Goal: Contribute content: Contribute content

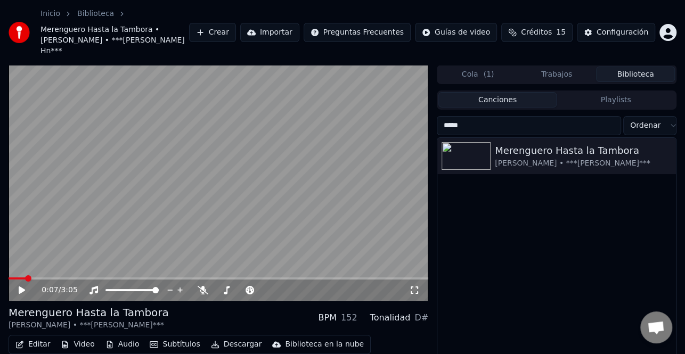
click at [236, 28] on button "Crear" at bounding box center [212, 32] width 47 height 19
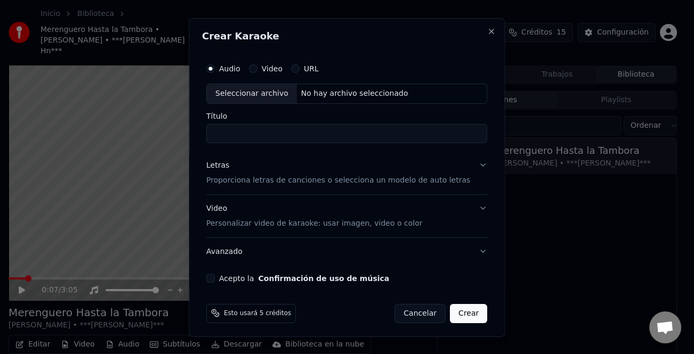
click at [259, 94] on div "Seleccionar archivo" at bounding box center [252, 93] width 90 height 19
type input "**********"
click at [223, 169] on div "Letras" at bounding box center [217, 165] width 23 height 11
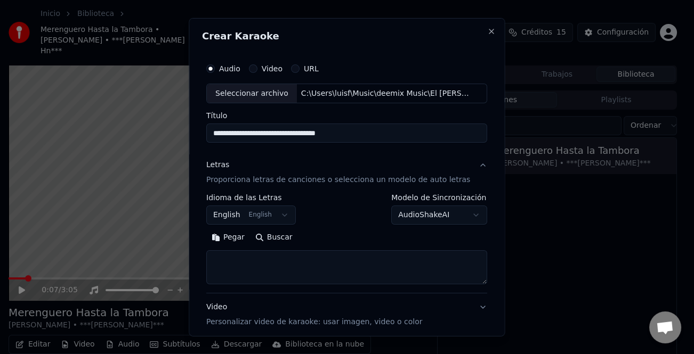
click at [226, 238] on button "Pegar" at bounding box center [228, 237] width 44 height 17
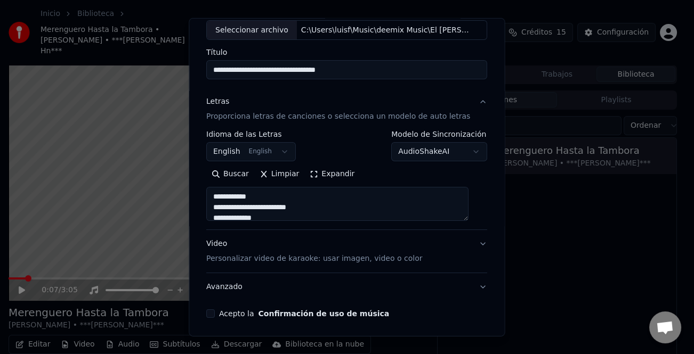
scroll to position [103, 0]
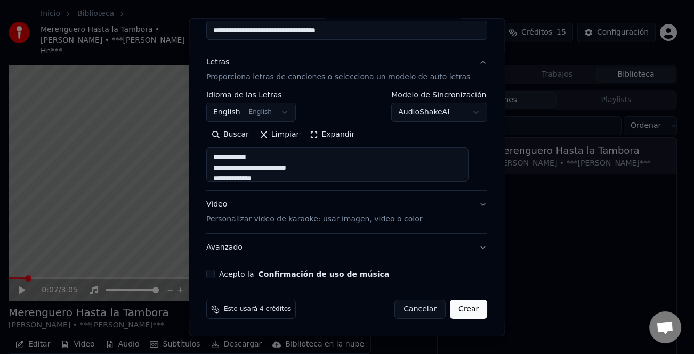
click at [214, 275] on button "Acepto la Confirmación de uso de música" at bounding box center [210, 274] width 9 height 9
type textarea "**********"
click at [459, 305] on button "Crear" at bounding box center [468, 309] width 37 height 19
select select "**"
type textarea "**********"
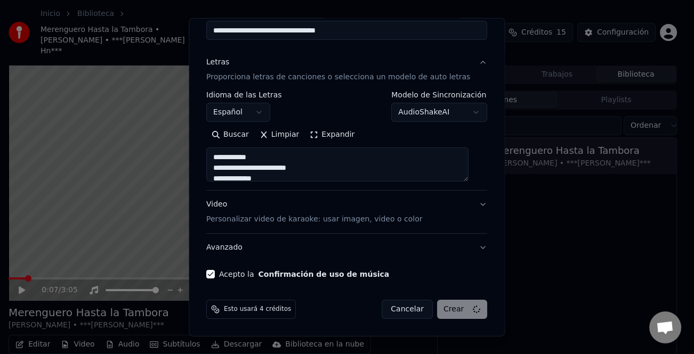
select select
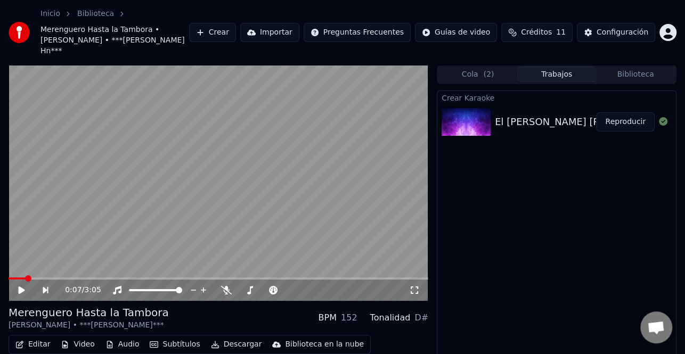
click at [611, 159] on div "Crear Karaoke El [PERSON_NAME] [PERSON_NAME] - Buscame Reproducir" at bounding box center [557, 241] width 240 height 301
click at [236, 25] on button "Crear" at bounding box center [212, 32] width 47 height 19
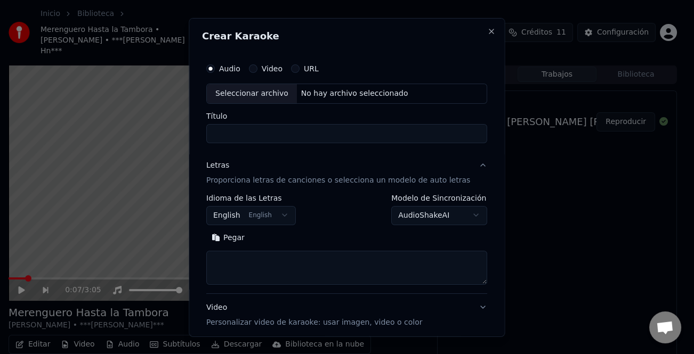
click at [269, 99] on div "Seleccionar archivo" at bounding box center [252, 93] width 90 height 19
type input "**********"
click at [237, 240] on button "Pegar" at bounding box center [228, 237] width 44 height 17
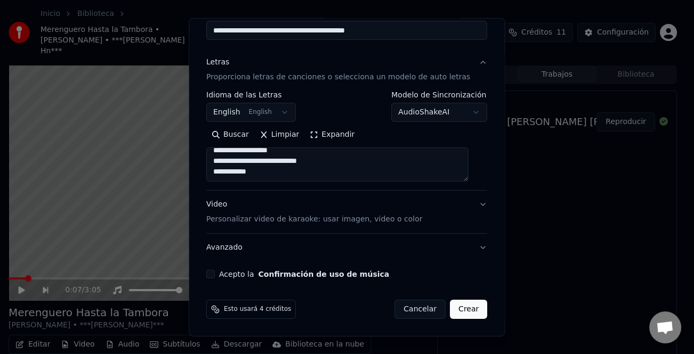
type textarea "**********"
click at [215, 274] on button "Acepto la Confirmación de uso de música" at bounding box center [210, 274] width 9 height 9
click at [453, 319] on button "Crear" at bounding box center [468, 309] width 37 height 19
select select "**"
type textarea "**********"
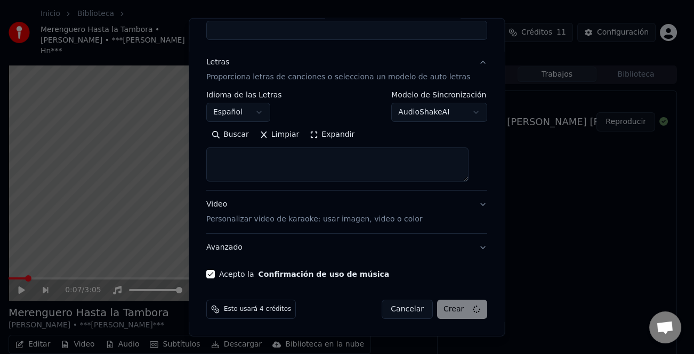
select select
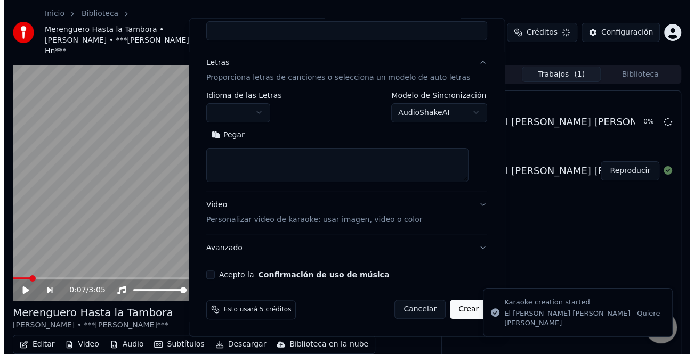
scroll to position [0, 0]
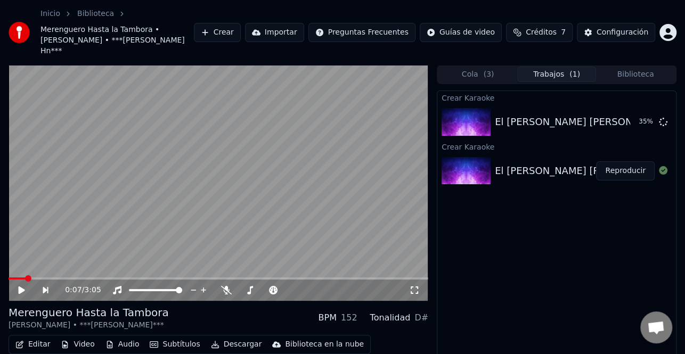
click at [624, 69] on button "Biblioteca" at bounding box center [635, 74] width 79 height 15
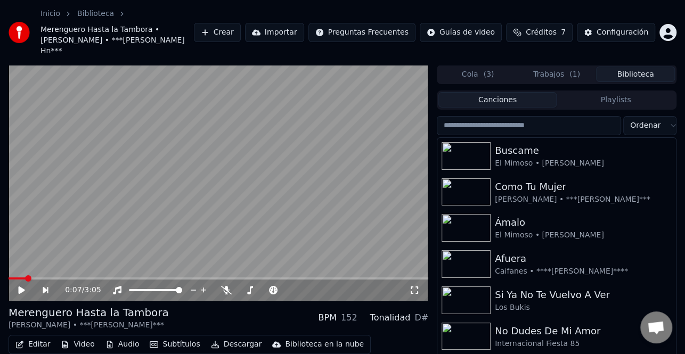
click at [502, 116] on input "search" at bounding box center [529, 125] width 184 height 19
click at [501, 117] on input "search" at bounding box center [529, 125] width 184 height 19
paste input "**********"
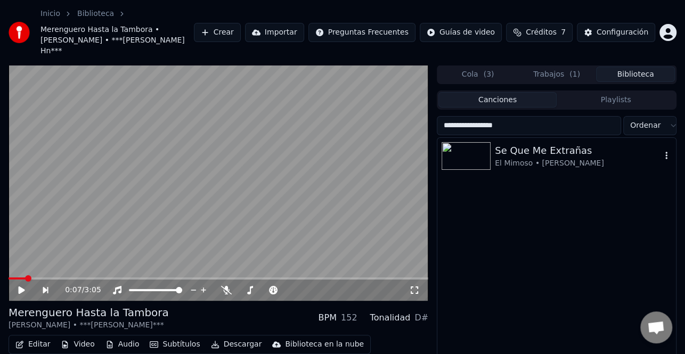
type input "**********"
click at [613, 158] on div "El Mimoso • [PERSON_NAME]" at bounding box center [578, 163] width 166 height 11
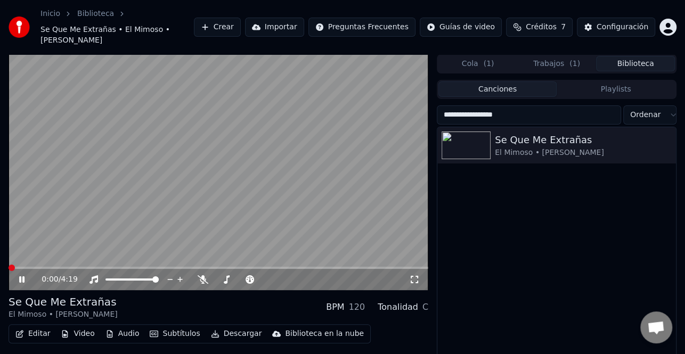
click at [24, 275] on icon at bounding box center [29, 279] width 25 height 9
click at [551, 56] on button "Trabajos ( 1 )" at bounding box center [556, 63] width 79 height 15
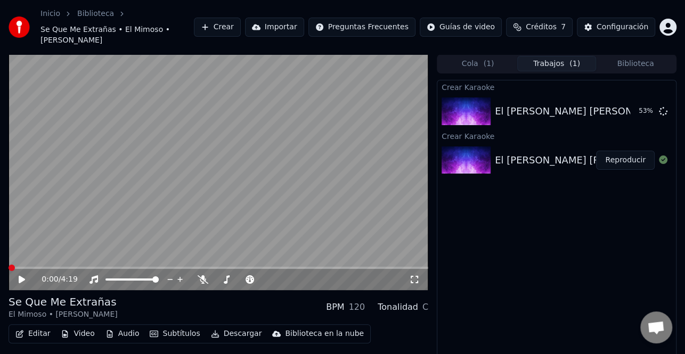
click at [629, 151] on button "Reproducir" at bounding box center [625, 160] width 59 height 19
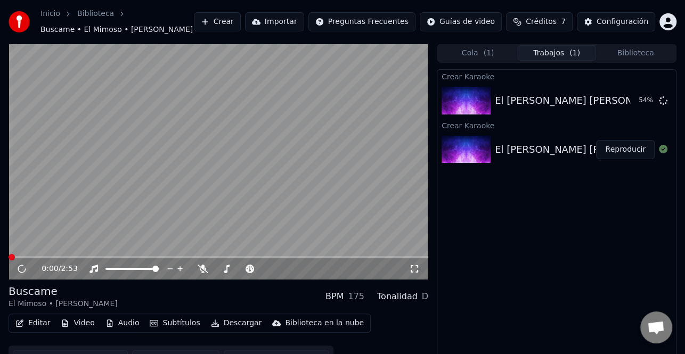
click at [19, 269] on icon at bounding box center [22, 269] width 12 height 12
click at [21, 266] on icon at bounding box center [21, 269] width 5 height 6
click at [627, 53] on button "Biblioteca" at bounding box center [635, 52] width 79 height 15
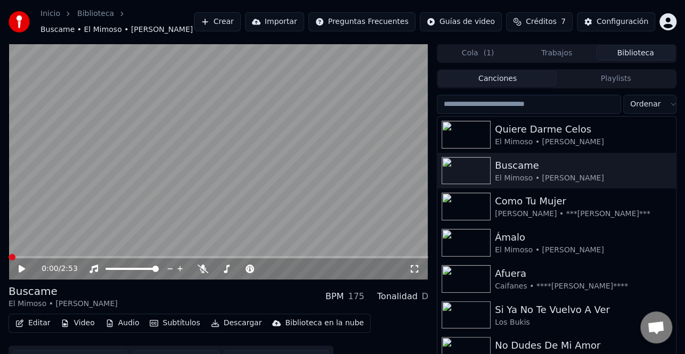
click at [476, 101] on input "search" at bounding box center [529, 104] width 184 height 19
paste input "**********"
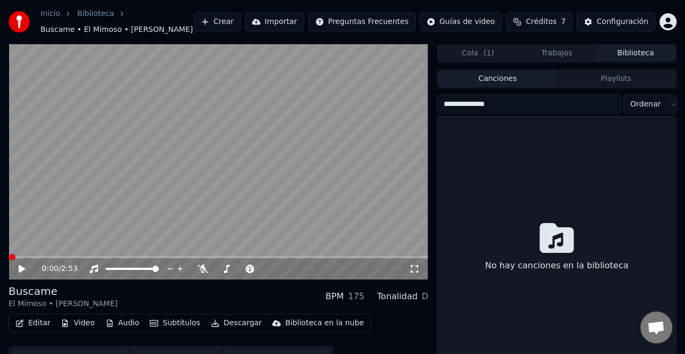
type input "**********"
click at [234, 15] on button "Crear" at bounding box center [217, 21] width 47 height 19
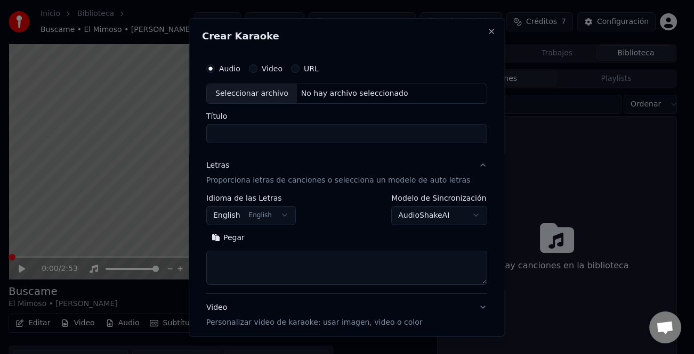
click at [272, 93] on div "Seleccionar archivo" at bounding box center [252, 93] width 90 height 19
type input "**********"
click at [223, 164] on div "Letras" at bounding box center [217, 165] width 23 height 11
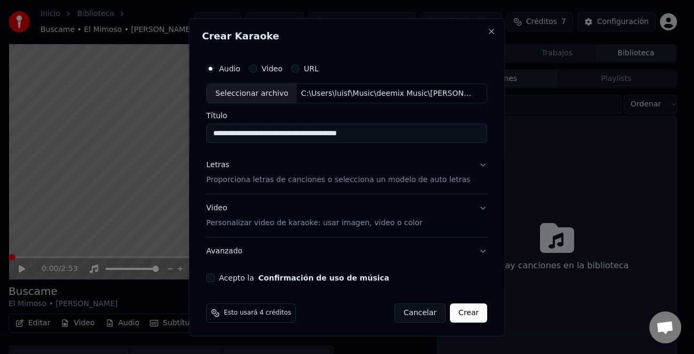
click at [223, 164] on div "Letras" at bounding box center [217, 165] width 23 height 11
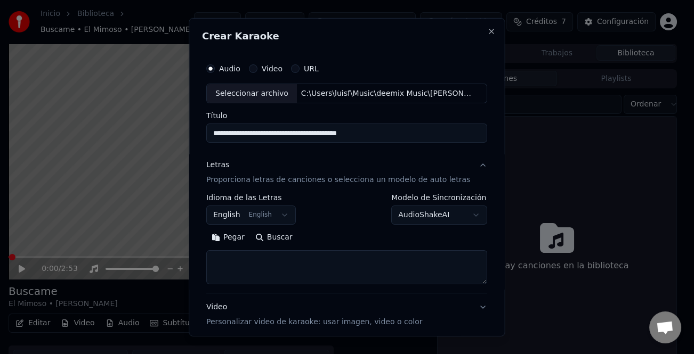
click at [239, 241] on button "Pegar" at bounding box center [228, 237] width 44 height 17
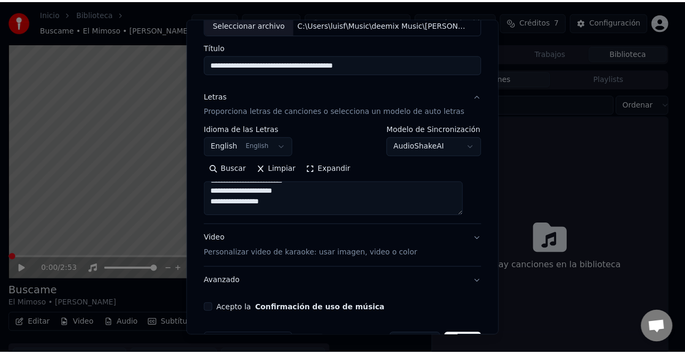
scroll to position [103, 0]
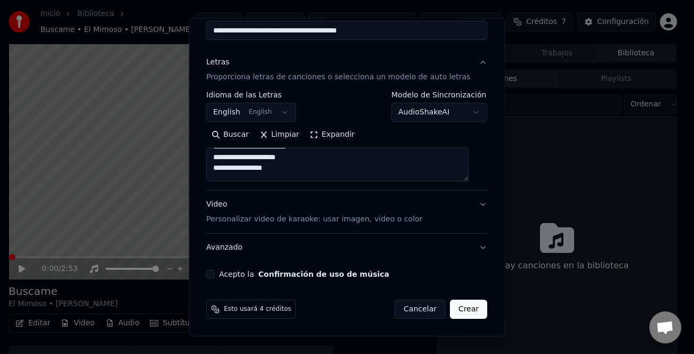
type textarea "**********"
click at [213, 277] on button "Acepto la Confirmación de uso de música" at bounding box center [210, 274] width 9 height 9
click at [450, 305] on button "Crear" at bounding box center [468, 309] width 37 height 19
select select "**"
type textarea "**********"
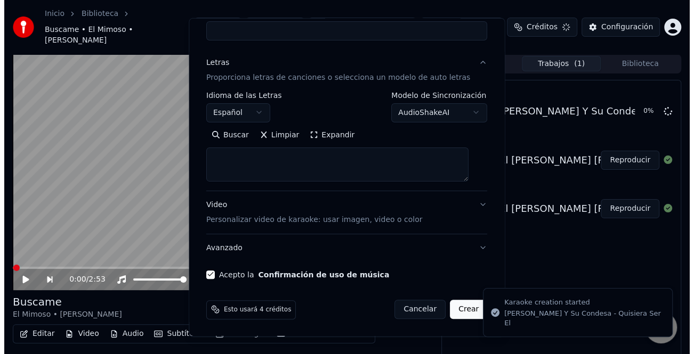
scroll to position [0, 0]
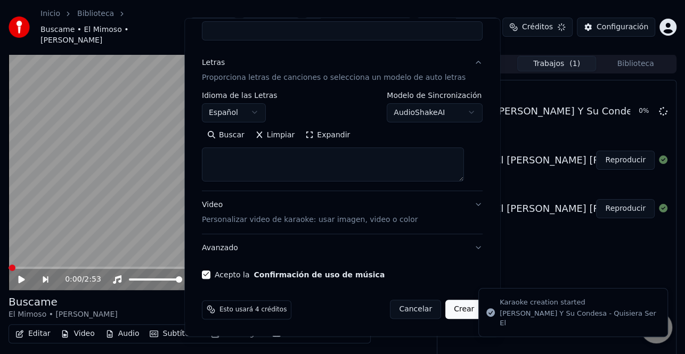
select select
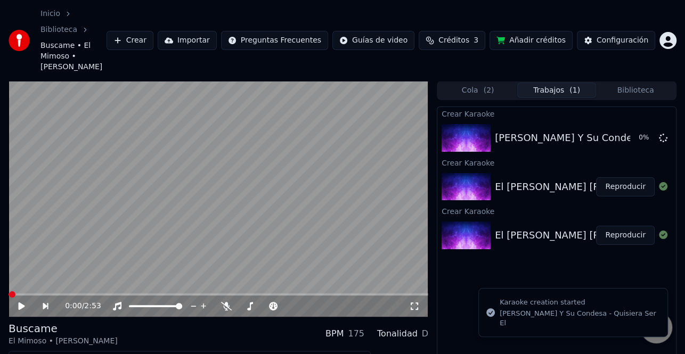
click at [619, 226] on button "Reproducir" at bounding box center [625, 235] width 59 height 19
click at [23, 303] on icon at bounding box center [21, 306] width 5 height 6
click at [28, 353] on button "Editar" at bounding box center [32, 360] width 43 height 15
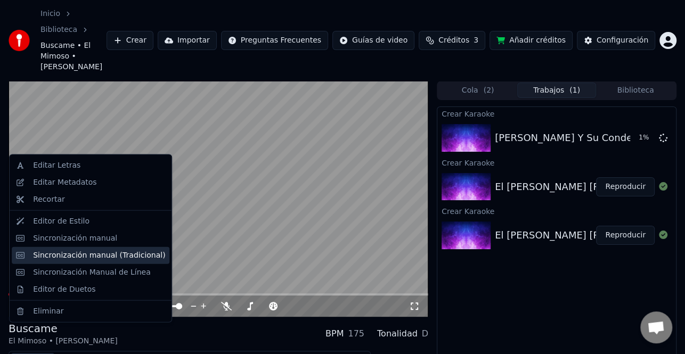
click at [74, 253] on div "Sincronización manual (Tradicional)" at bounding box center [99, 255] width 132 height 11
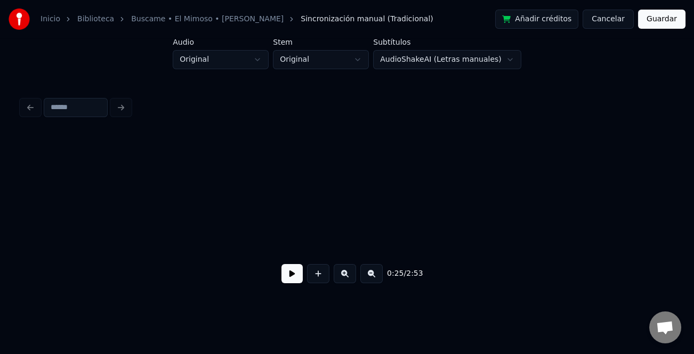
scroll to position [0, 1375]
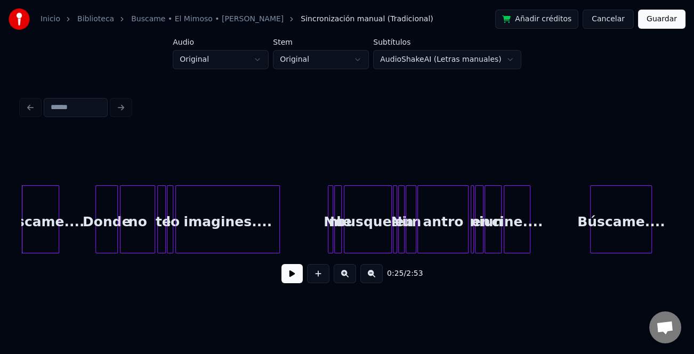
drag, startPoint x: 294, startPoint y: 275, endPoint x: 364, endPoint y: 281, distance: 70.6
click at [294, 275] on button at bounding box center [291, 273] width 21 height 19
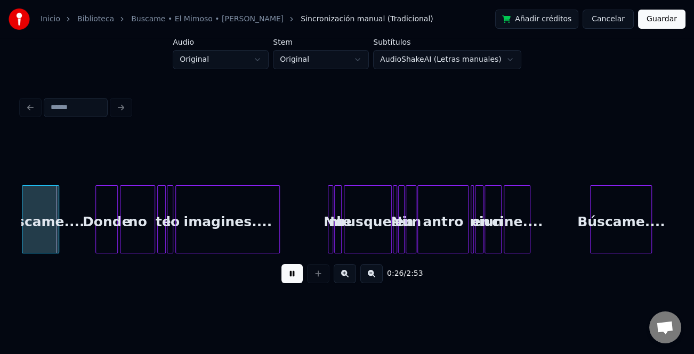
click at [346, 280] on button at bounding box center [345, 273] width 22 height 19
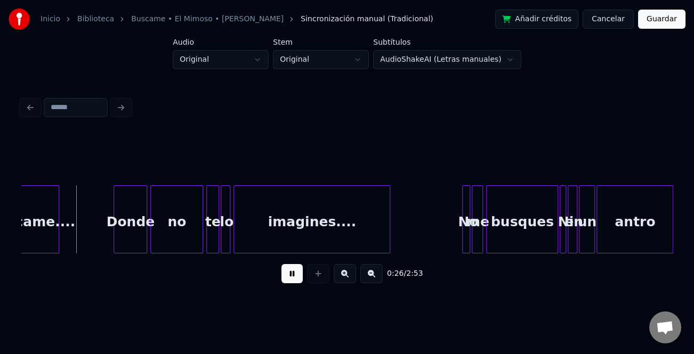
click at [346, 280] on button at bounding box center [345, 273] width 22 height 19
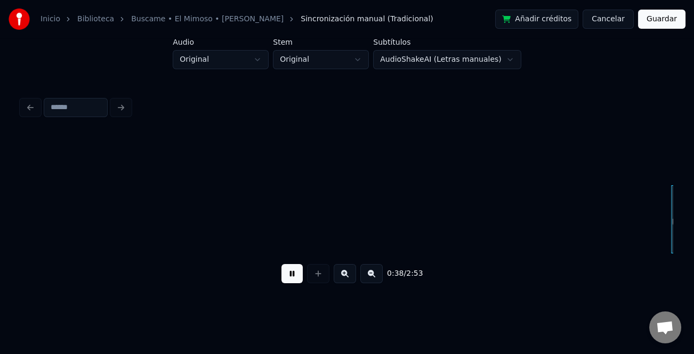
scroll to position [0, 4099]
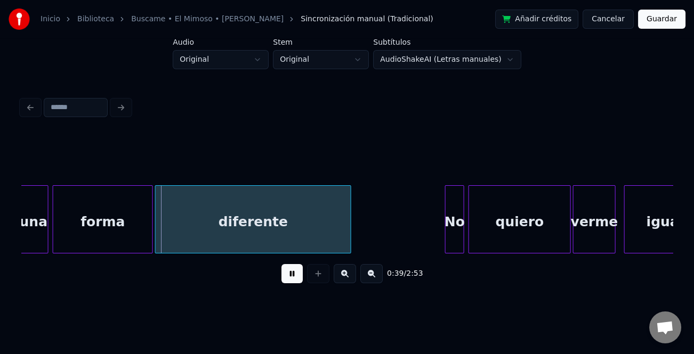
click at [352, 278] on button at bounding box center [345, 273] width 22 height 19
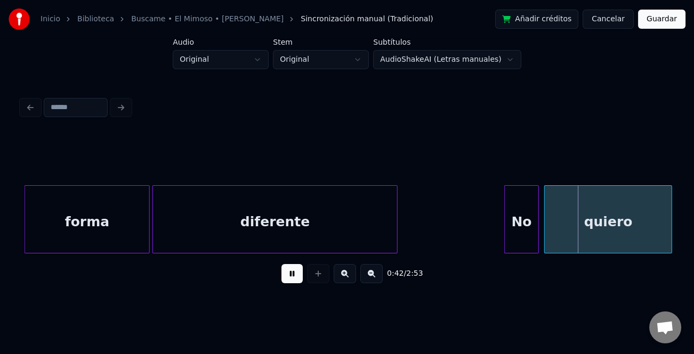
click at [506, 225] on div at bounding box center [506, 219] width 3 height 67
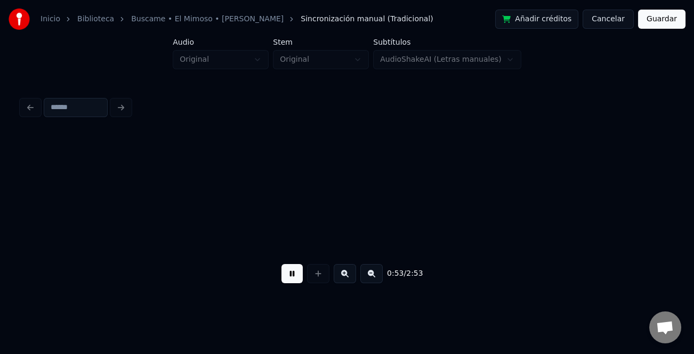
scroll to position [0, 7119]
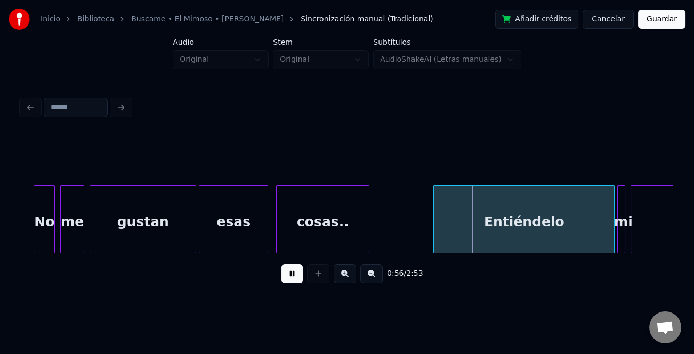
click at [434, 220] on div at bounding box center [435, 219] width 3 height 67
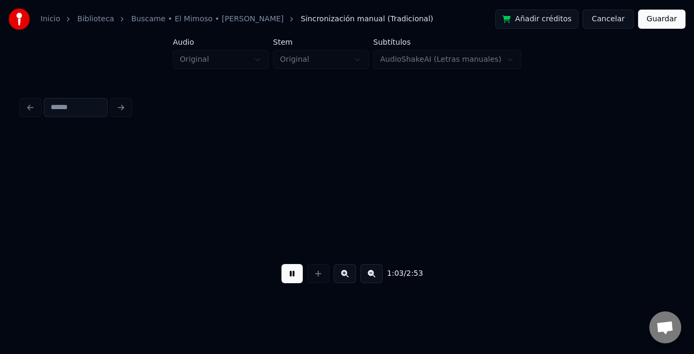
scroll to position [0, 8424]
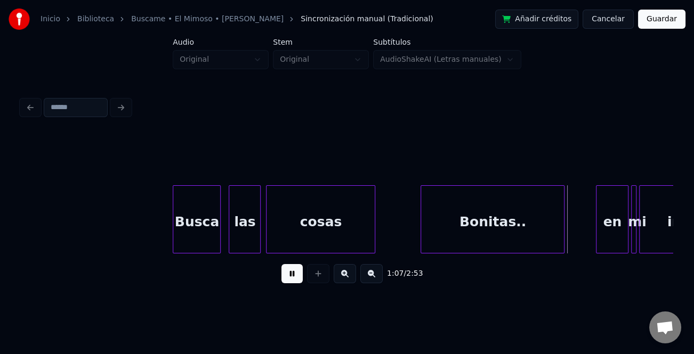
click at [597, 220] on div at bounding box center [597, 219] width 3 height 67
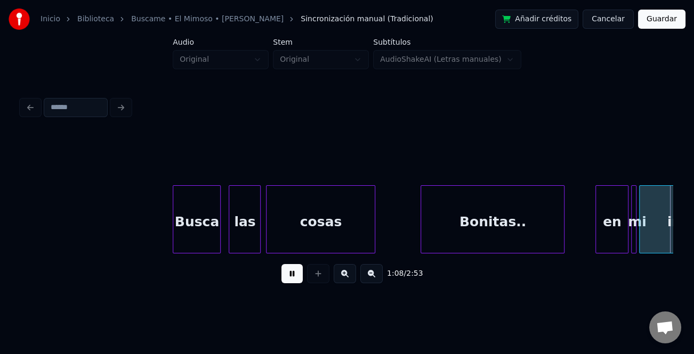
scroll to position [0, 9075]
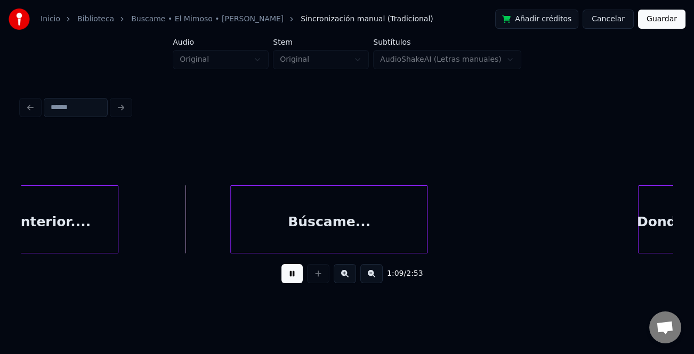
click at [638, 230] on div at bounding box center [639, 219] width 3 height 67
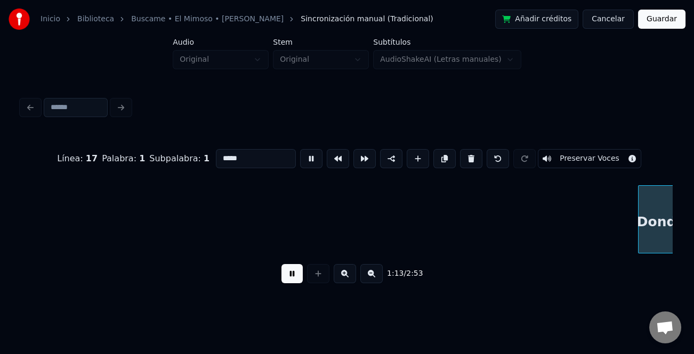
scroll to position [0, 9692]
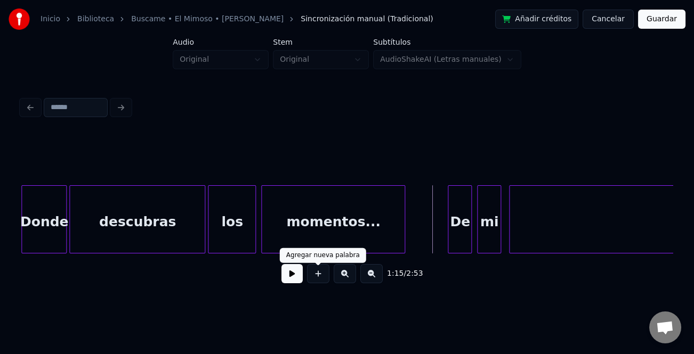
click at [305, 279] on div at bounding box center [318, 273] width 27 height 19
click at [295, 280] on button at bounding box center [291, 273] width 21 height 19
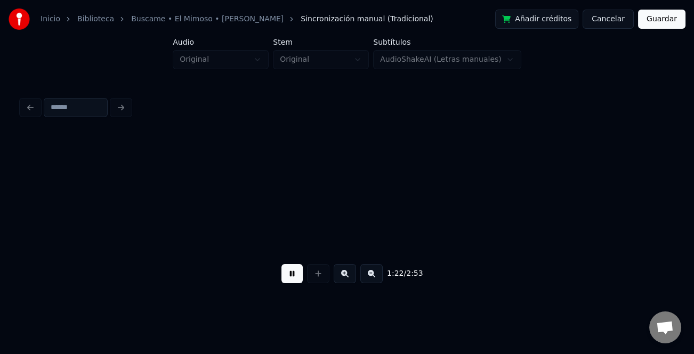
scroll to position [0, 10997]
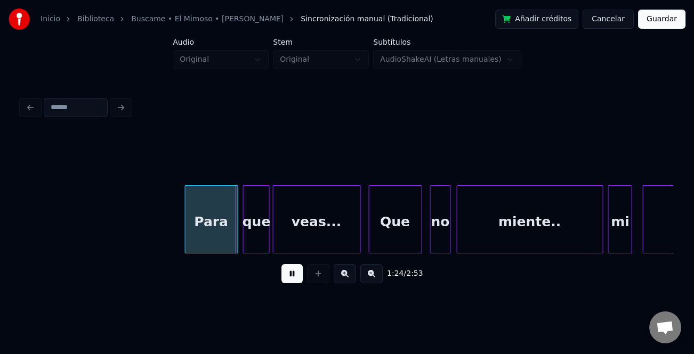
click at [185, 218] on div at bounding box center [186, 219] width 3 height 67
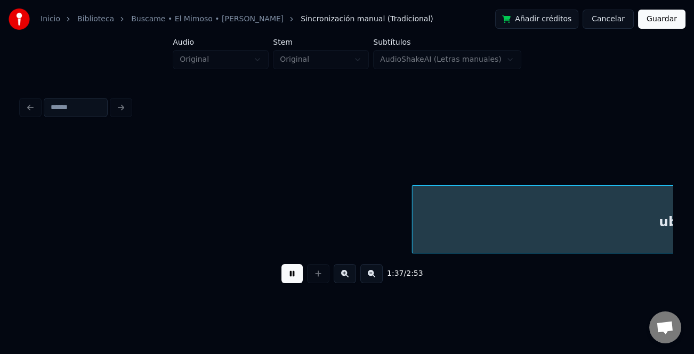
scroll to position [0, 12950]
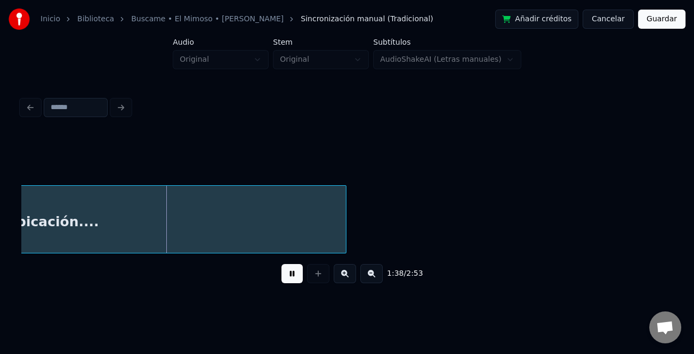
click at [373, 279] on button at bounding box center [371, 273] width 22 height 19
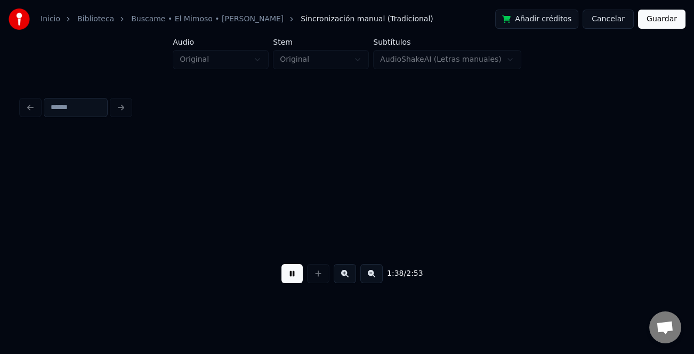
click at [373, 279] on button at bounding box center [371, 273] width 22 height 19
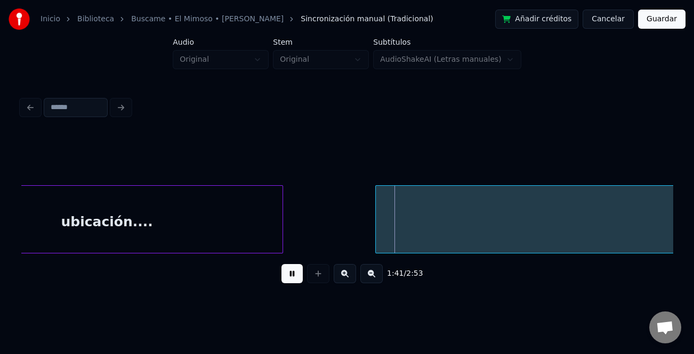
click at [378, 241] on div at bounding box center [377, 219] width 3 height 67
click at [293, 278] on button at bounding box center [291, 273] width 21 height 19
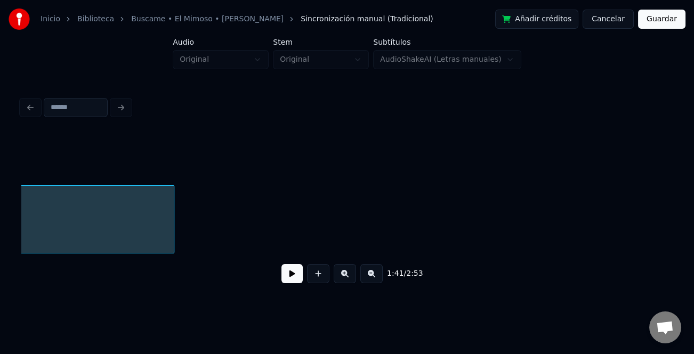
scroll to position [0, 8767]
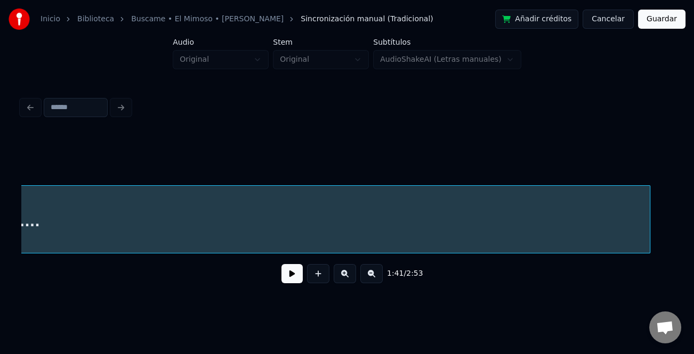
click at [649, 239] on div at bounding box center [647, 219] width 3 height 67
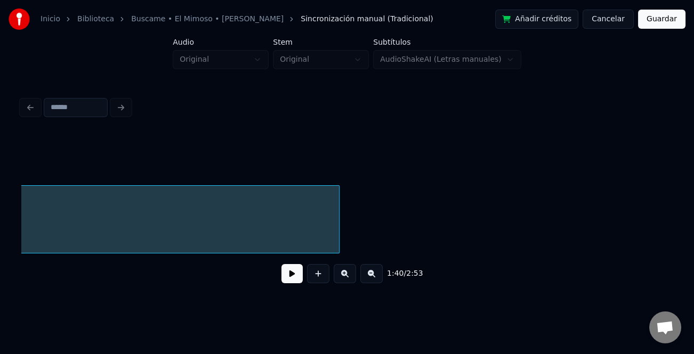
scroll to position [0, 9178]
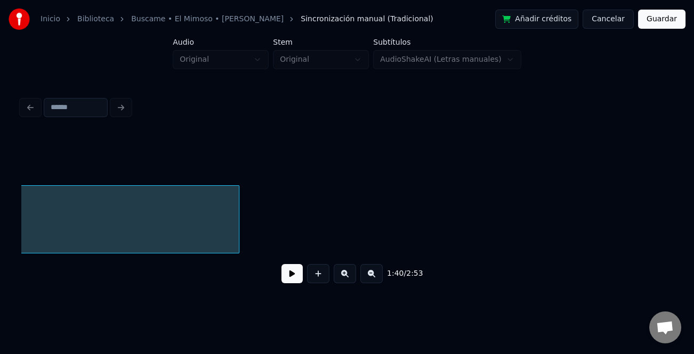
click at [367, 277] on button at bounding box center [371, 273] width 22 height 19
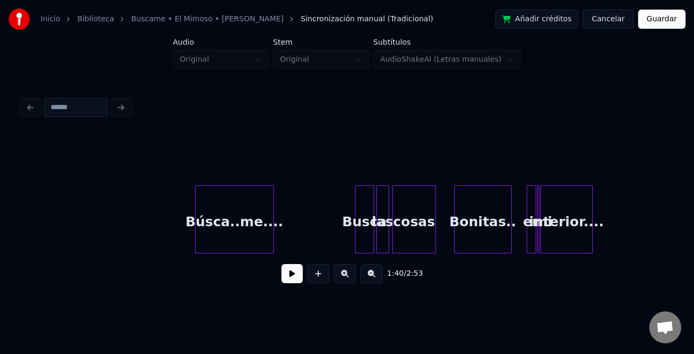
scroll to position [0, 6199]
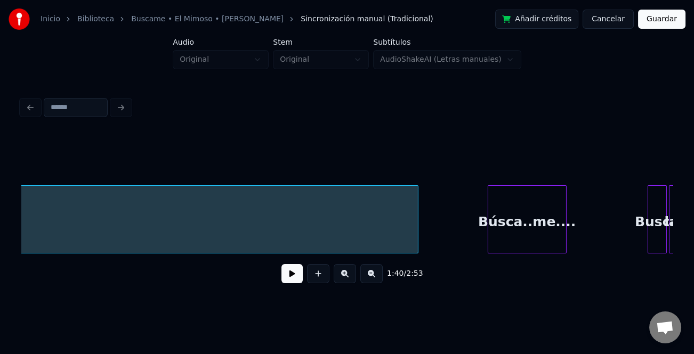
click at [415, 228] on div at bounding box center [416, 219] width 3 height 67
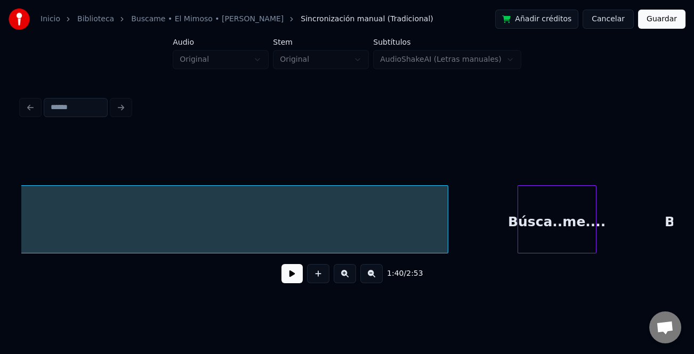
scroll to position [0, 6272]
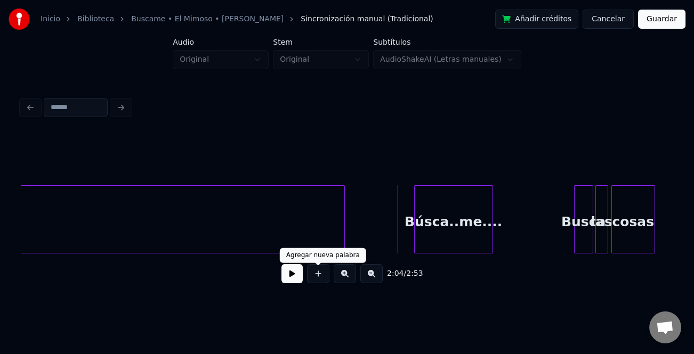
click at [290, 281] on button at bounding box center [291, 273] width 21 height 19
click at [342, 279] on button at bounding box center [345, 273] width 22 height 19
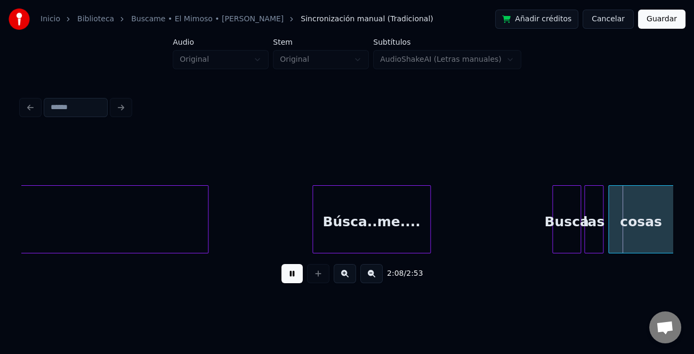
click at [342, 279] on button at bounding box center [345, 273] width 22 height 19
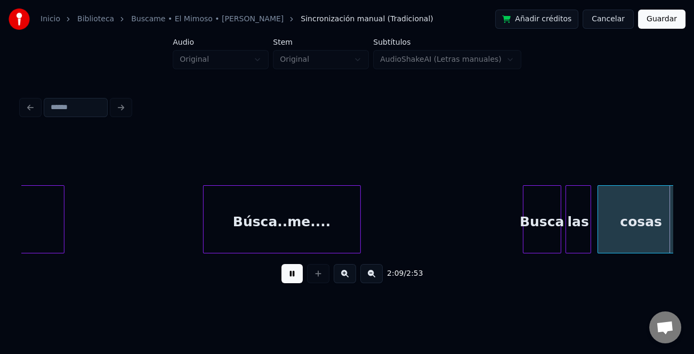
scroll to position [0, 13799]
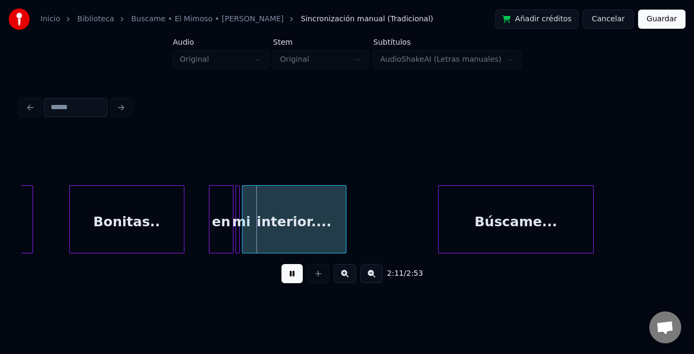
click at [212, 240] on div at bounding box center [210, 219] width 3 height 67
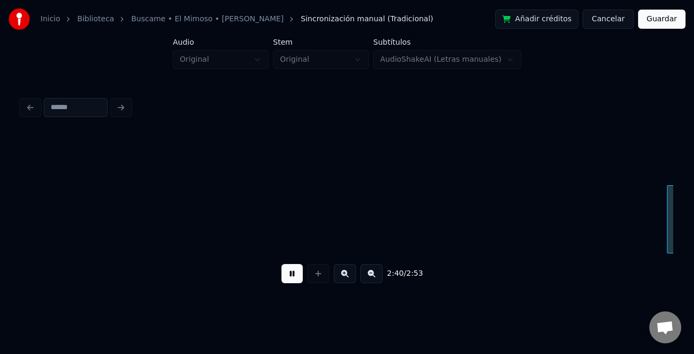
scroll to position [0, 17058]
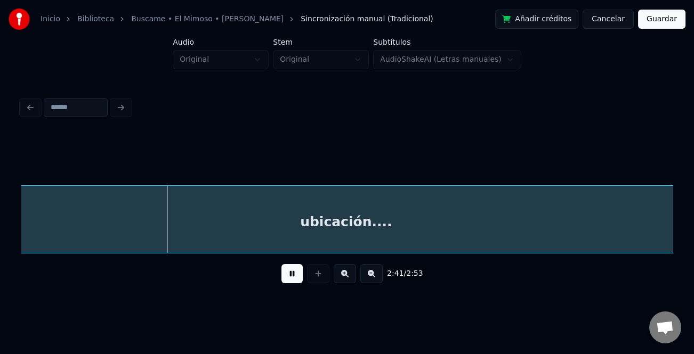
click at [373, 278] on button at bounding box center [371, 273] width 22 height 19
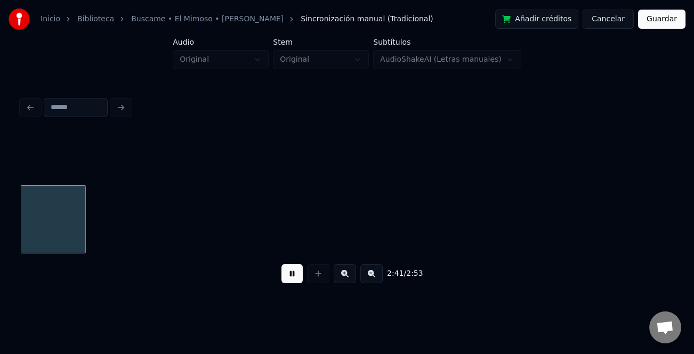
click at [373, 278] on button at bounding box center [371, 273] width 22 height 19
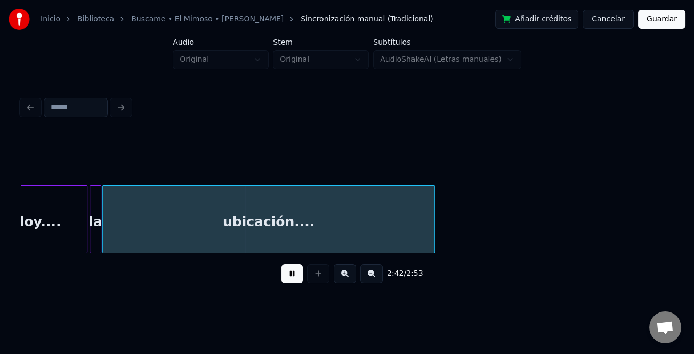
click at [668, 17] on button "Guardar" at bounding box center [661, 19] width 47 height 19
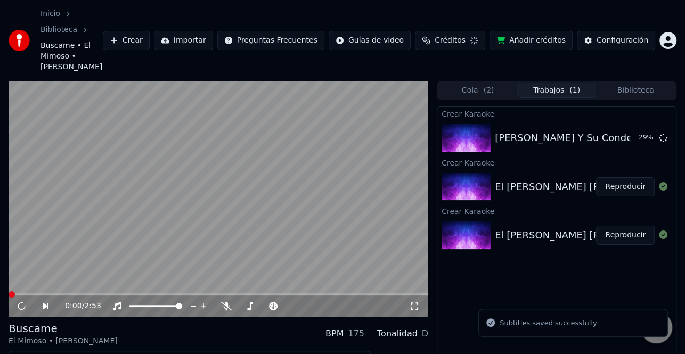
click at [226, 353] on button "Descargar" at bounding box center [237, 360] width 60 height 15
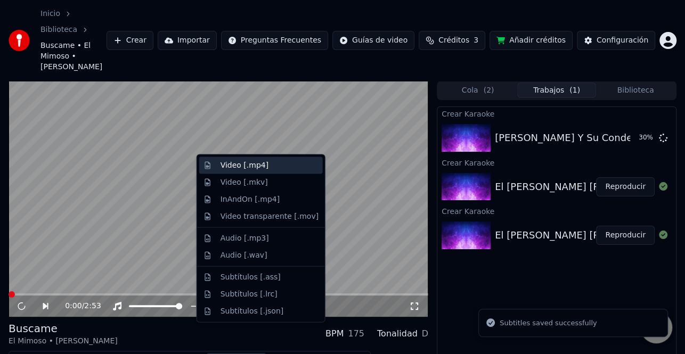
click at [254, 167] on div "Video [.mp4]" at bounding box center [245, 165] width 48 height 11
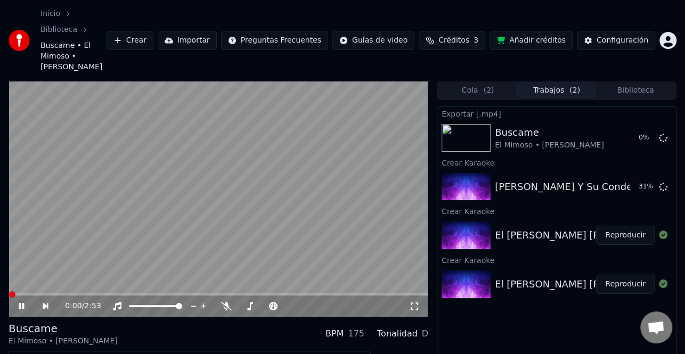
click at [22, 303] on icon at bounding box center [21, 306] width 5 height 6
drag, startPoint x: 622, startPoint y: 213, endPoint x: 162, endPoint y: 267, distance: 463.0
click at [622, 226] on button "Reproducir" at bounding box center [625, 235] width 59 height 19
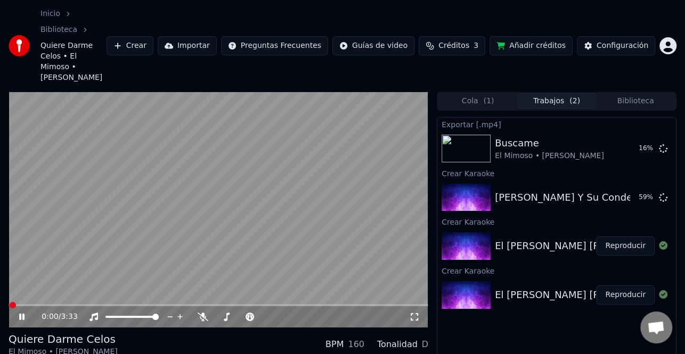
click at [25, 313] on icon at bounding box center [29, 317] width 25 height 9
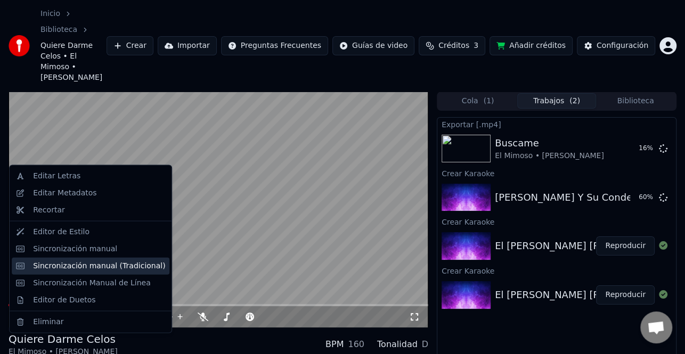
click at [121, 267] on div "Sincronización manual (Tradicional)" at bounding box center [99, 266] width 132 height 11
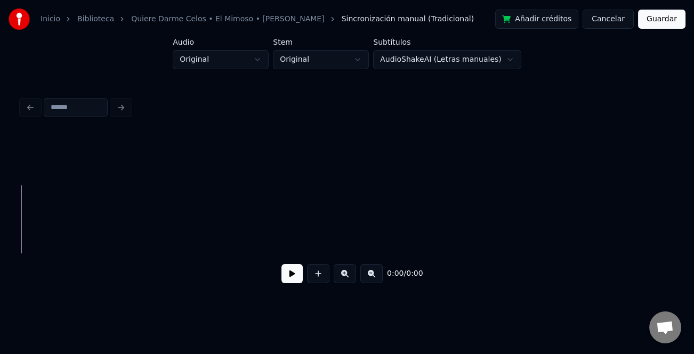
scroll to position [0, 1146]
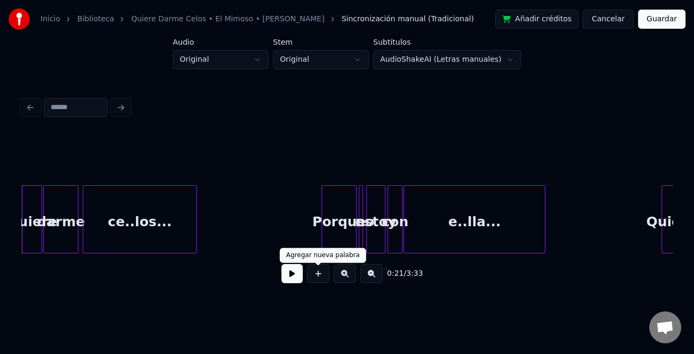
click at [301, 283] on button at bounding box center [291, 273] width 21 height 19
click at [351, 279] on button at bounding box center [345, 273] width 22 height 19
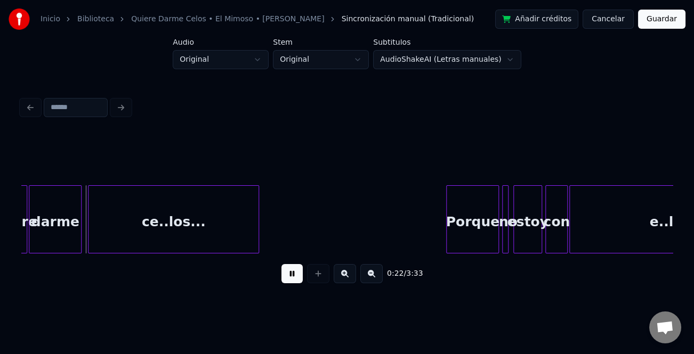
click at [351, 279] on button at bounding box center [345, 273] width 22 height 19
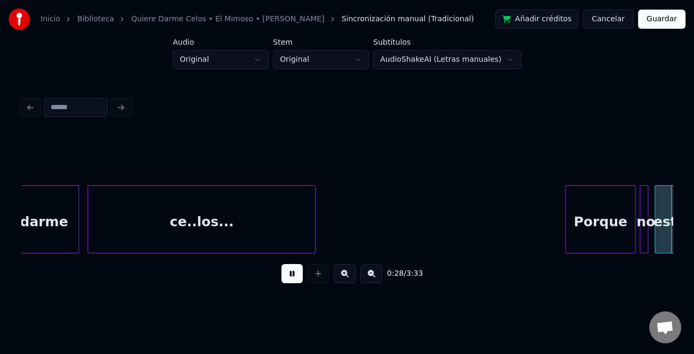
scroll to position [0, 3001]
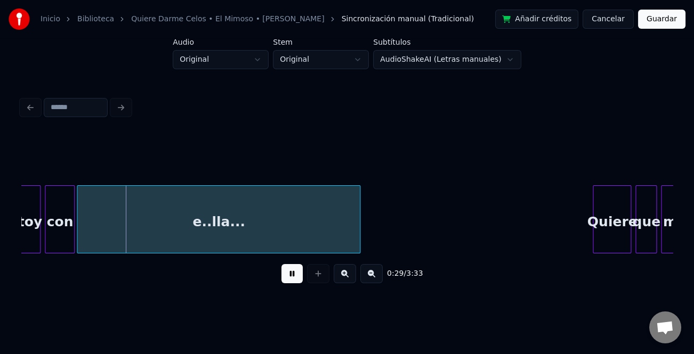
click at [593, 209] on div at bounding box center [594, 219] width 3 height 67
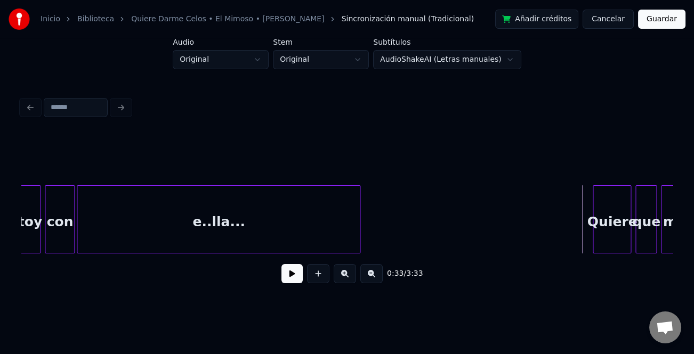
click at [290, 274] on button at bounding box center [291, 273] width 21 height 19
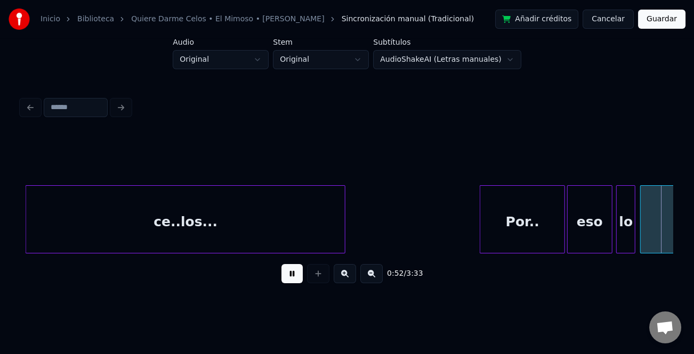
scroll to position [0, 5606]
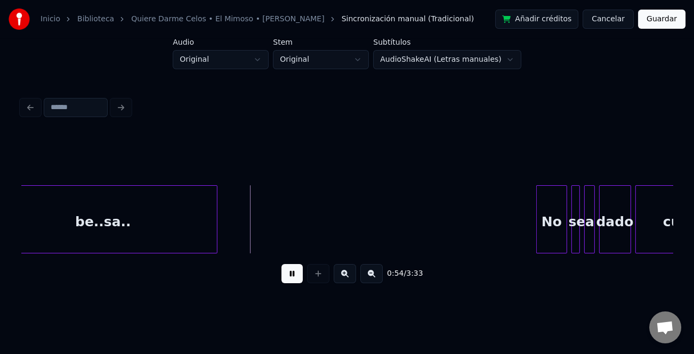
click at [537, 226] on div at bounding box center [538, 219] width 3 height 67
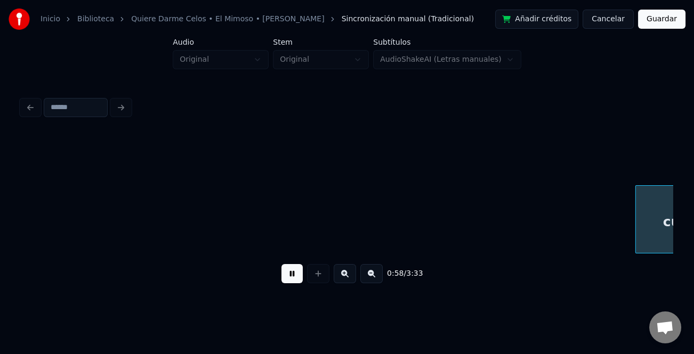
scroll to position [0, 6257]
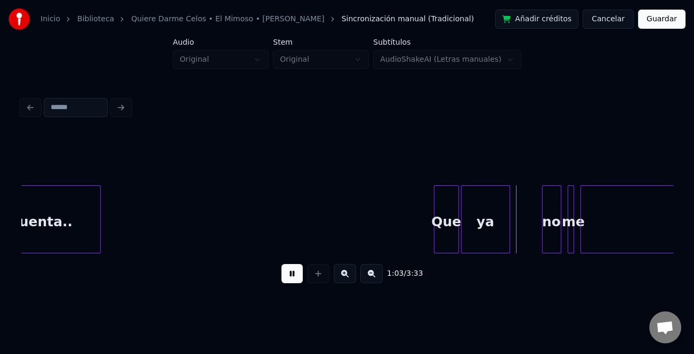
click at [437, 224] on div at bounding box center [435, 219] width 3 height 67
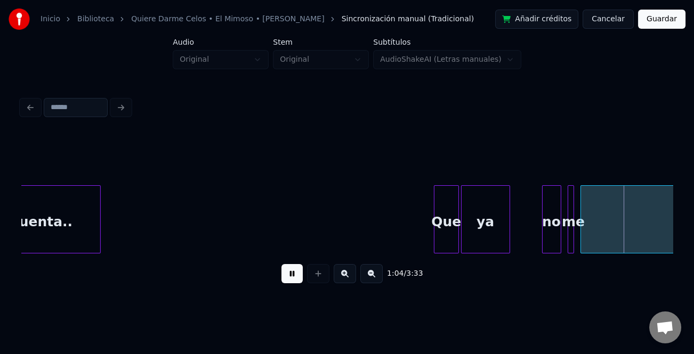
click at [543, 234] on div "no" at bounding box center [551, 219] width 19 height 68
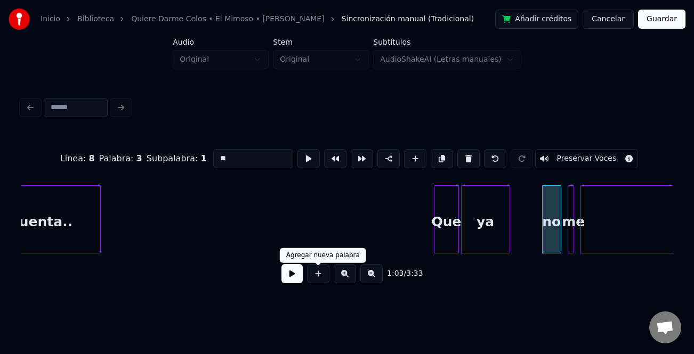
click at [299, 277] on button at bounding box center [291, 273] width 21 height 19
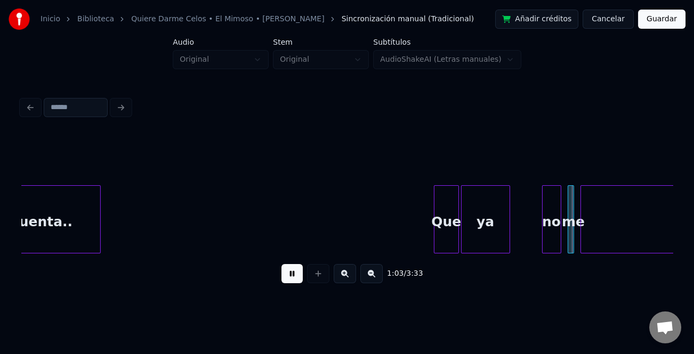
click at [299, 277] on button at bounding box center [291, 273] width 21 height 19
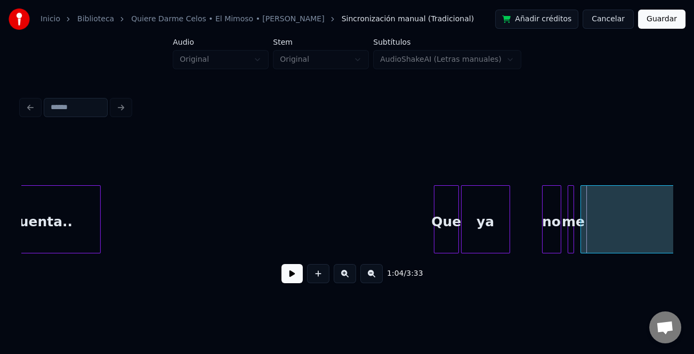
click at [506, 240] on div at bounding box center [507, 219] width 3 height 67
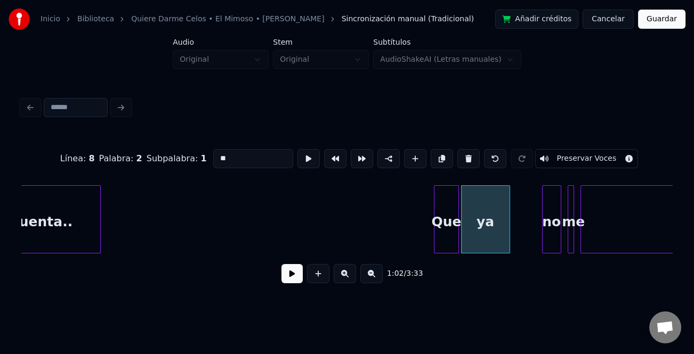
click at [258, 152] on input "**" at bounding box center [253, 158] width 80 height 19
click at [538, 222] on div at bounding box center [539, 219] width 3 height 67
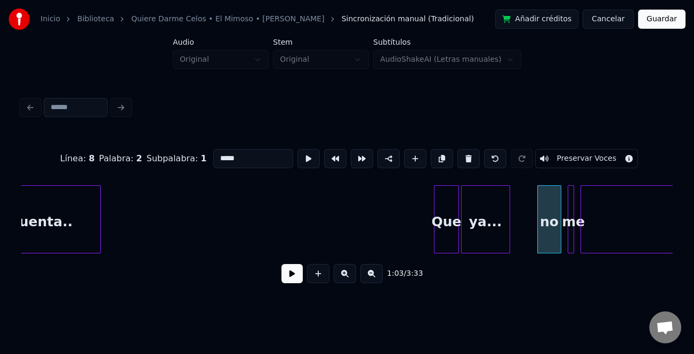
click at [542, 224] on div "no" at bounding box center [549, 222] width 23 height 72
click at [218, 149] on input "**" at bounding box center [253, 158] width 80 height 19
type input "**"
click at [294, 269] on button at bounding box center [291, 273] width 21 height 19
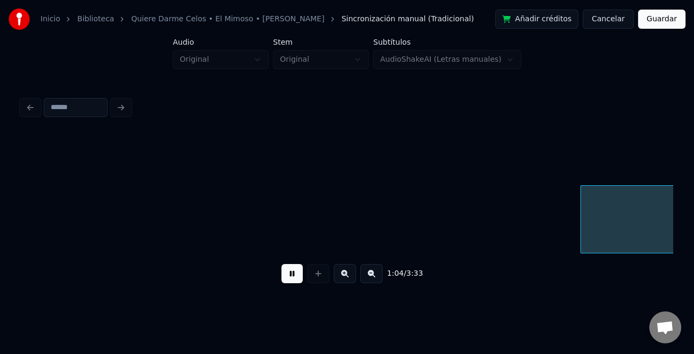
scroll to position [0, 6909]
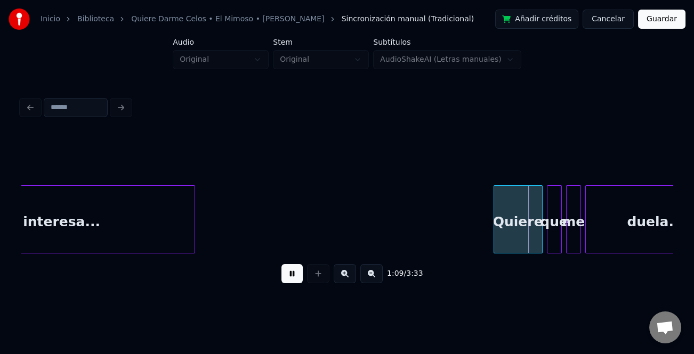
click at [342, 281] on button at bounding box center [345, 273] width 22 height 19
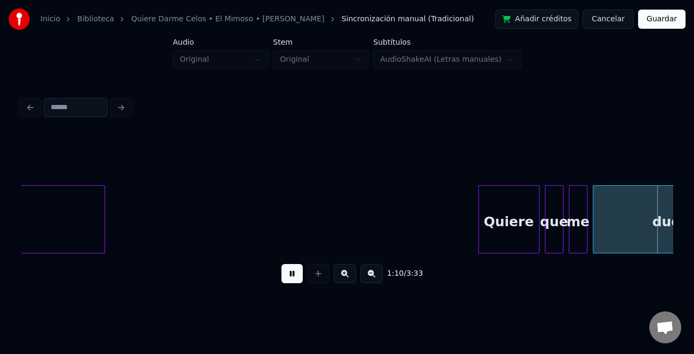
scroll to position [0, 9422]
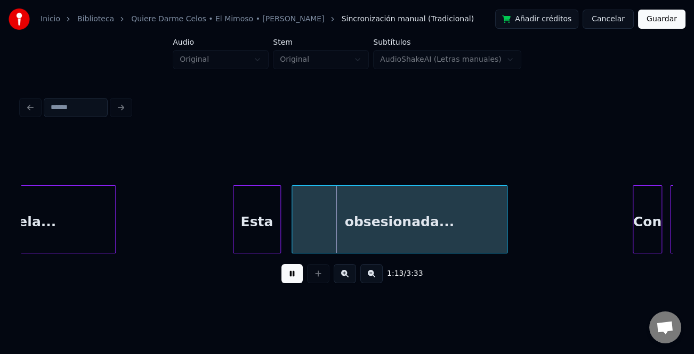
click at [235, 236] on div "Esta" at bounding box center [257, 219] width 48 height 68
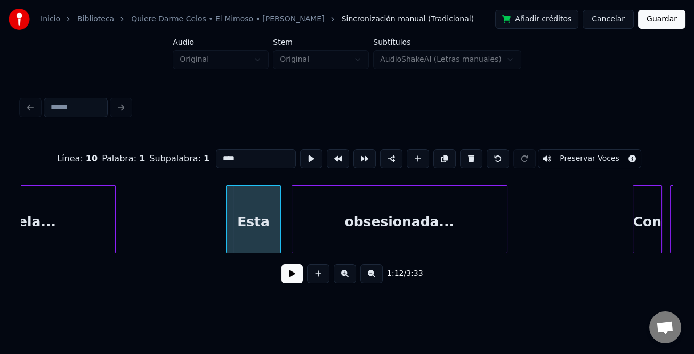
click at [229, 241] on div at bounding box center [227, 219] width 3 height 67
click at [288, 274] on button at bounding box center [291, 273] width 21 height 19
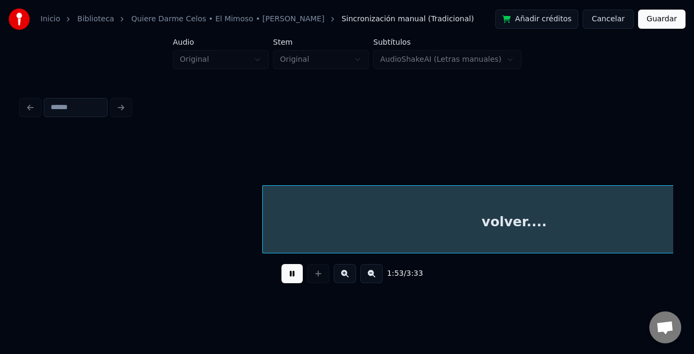
scroll to position [0, 15138]
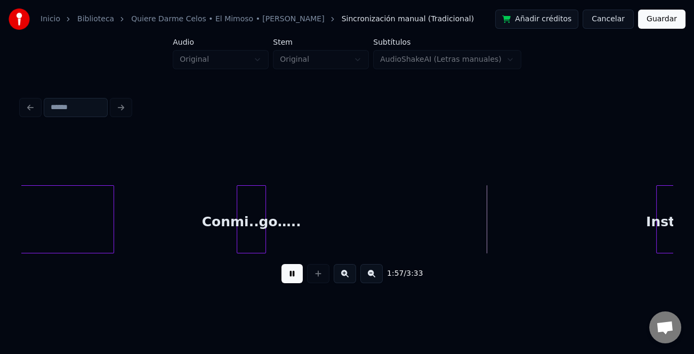
click at [659, 254] on div "volver.... Conmi..go….. Instrumental..." at bounding box center [346, 219] width 651 height 68
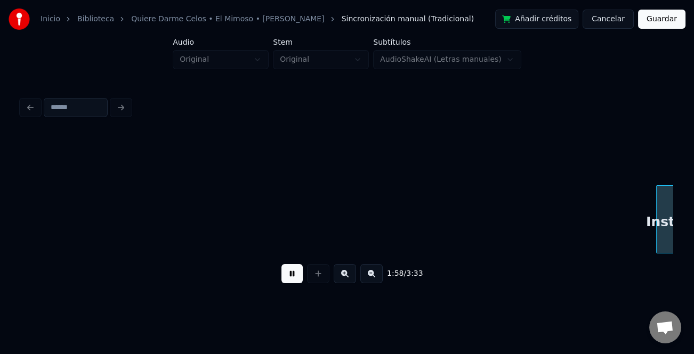
scroll to position [0, 15791]
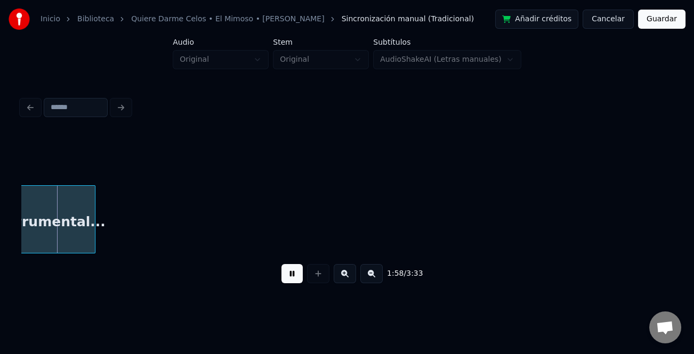
click at [359, 280] on div "1:58 / 3:33" at bounding box center [347, 273] width 634 height 23
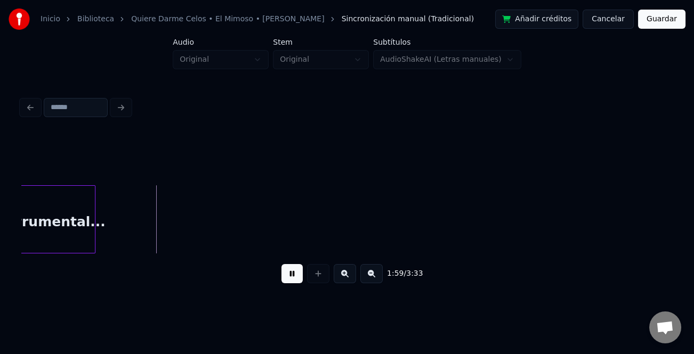
click at [365, 279] on button at bounding box center [371, 273] width 22 height 19
click at [366, 279] on button at bounding box center [371, 273] width 22 height 19
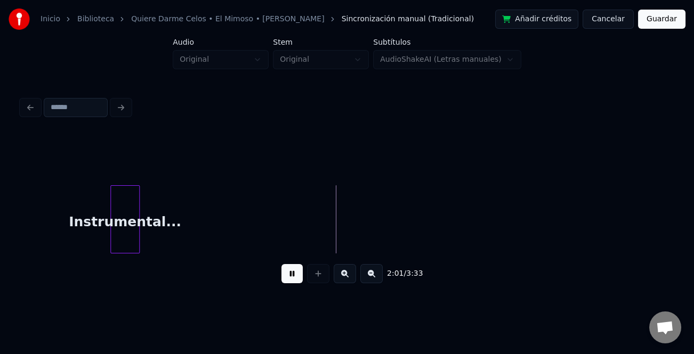
click at [111, 217] on div at bounding box center [112, 219] width 3 height 67
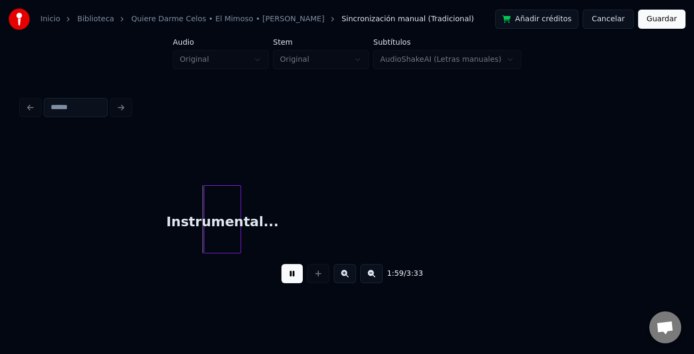
click at [231, 234] on div "Instrumental..." at bounding box center [222, 222] width 36 height 72
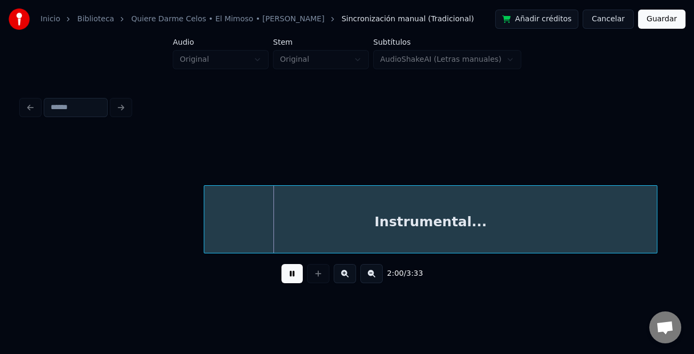
click at [685, 271] on html "Inicio Biblioteca Quiere Darme [PERSON_NAME] Mimoso • [PERSON_NAME] manual (Tra…" at bounding box center [347, 158] width 694 height 316
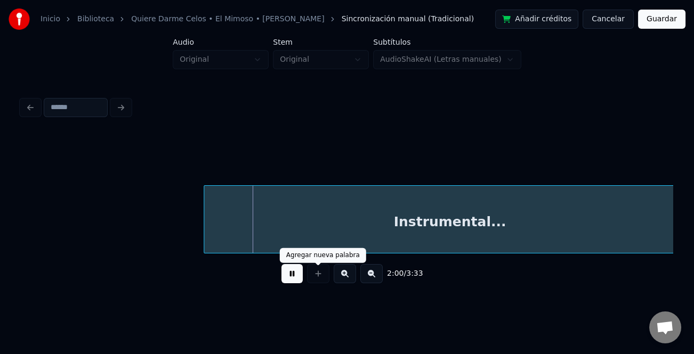
drag, startPoint x: 295, startPoint y: 281, endPoint x: 371, endPoint y: 270, distance: 76.5
click at [298, 280] on button at bounding box center [291, 273] width 21 height 19
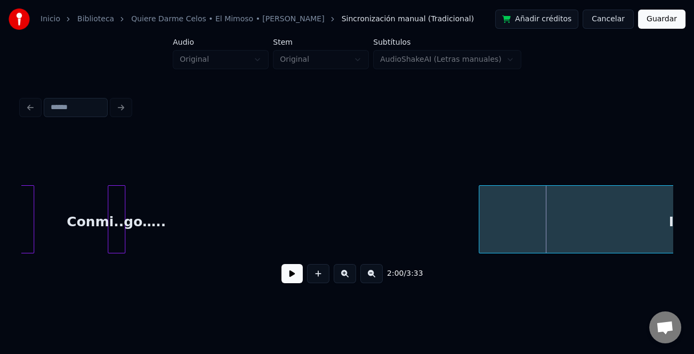
scroll to position [0, 9003]
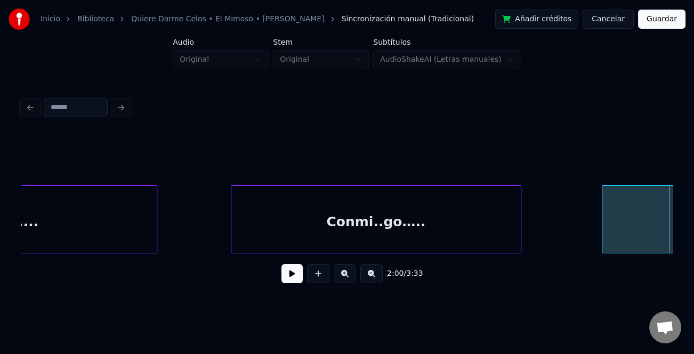
click at [519, 233] on div at bounding box center [518, 219] width 3 height 67
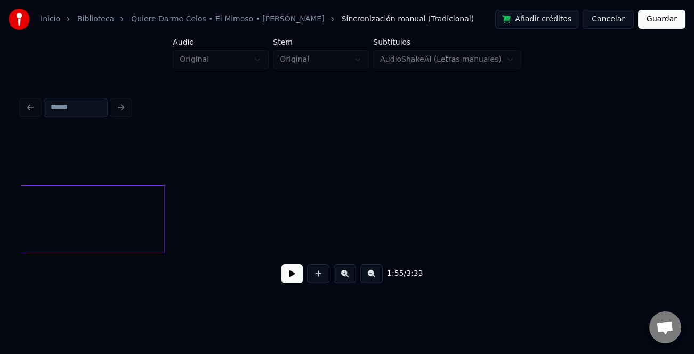
scroll to position [0, 9959]
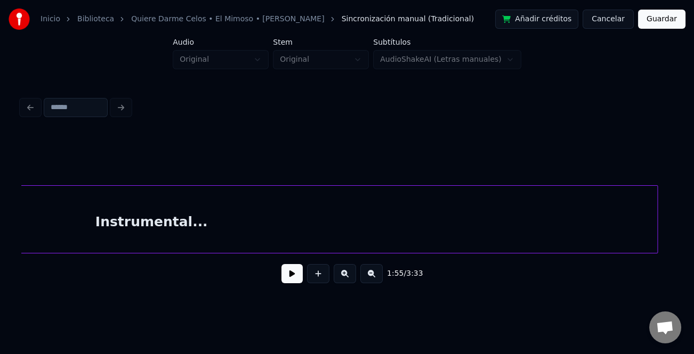
click at [655, 206] on div at bounding box center [655, 219] width 3 height 67
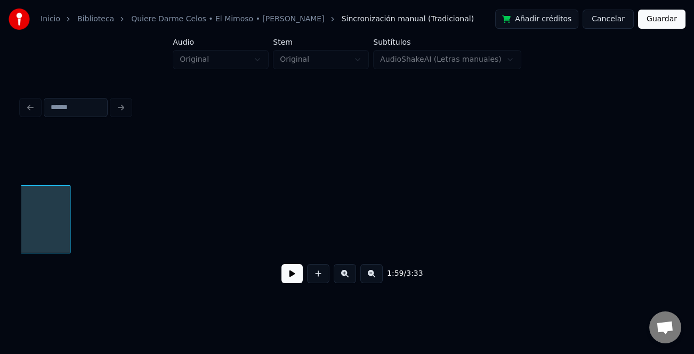
click at [365, 277] on button at bounding box center [371, 273] width 22 height 19
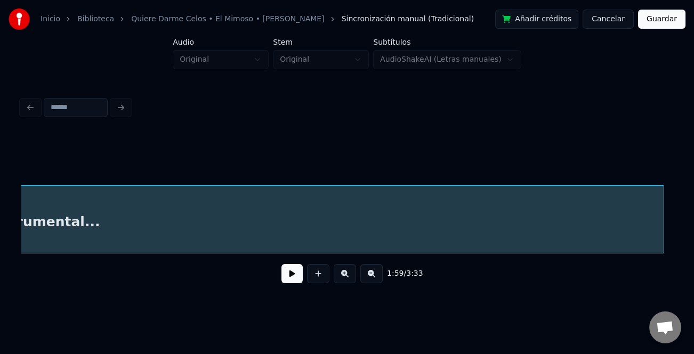
click at [661, 259] on div "1:59 / 3:33" at bounding box center [346, 213] width 651 height 162
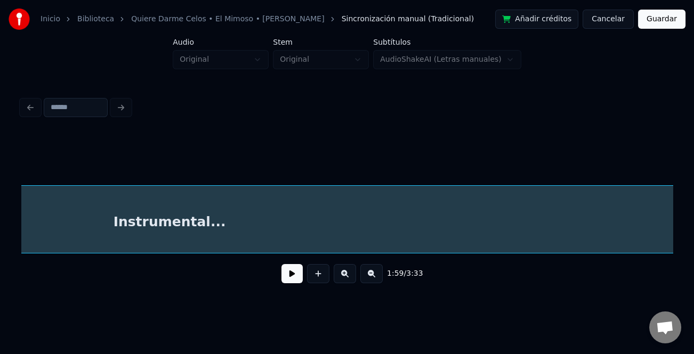
click at [409, 250] on div "Instrumental..." at bounding box center [346, 219] width 651 height 68
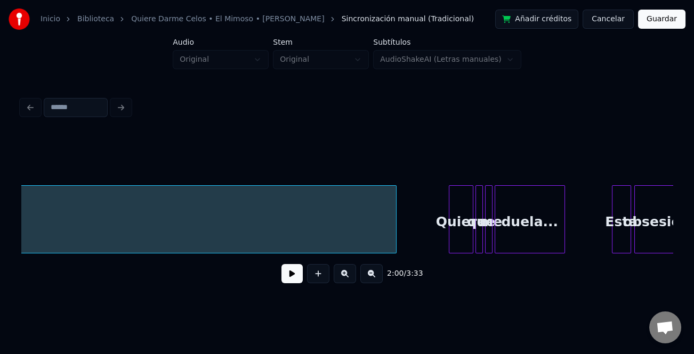
scroll to position [0, 7296]
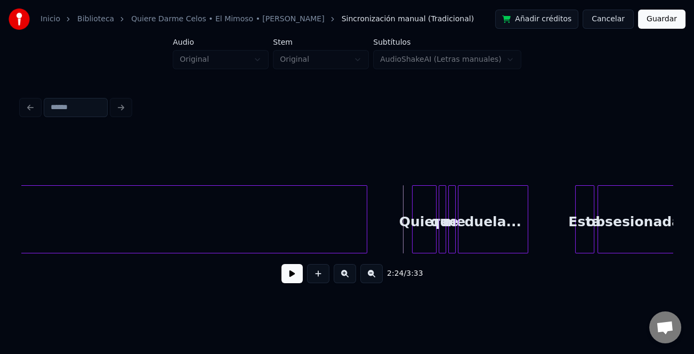
click at [366, 236] on div at bounding box center [364, 219] width 3 height 67
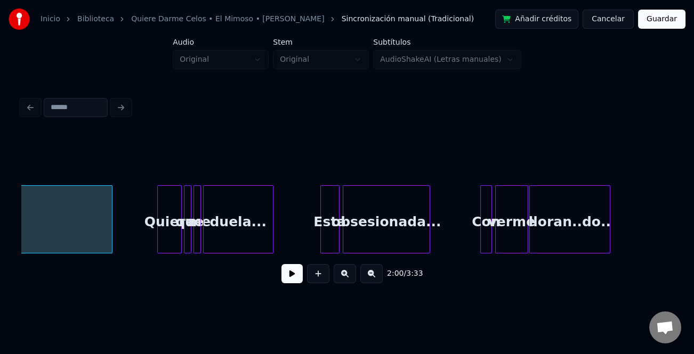
scroll to position [0, 7588]
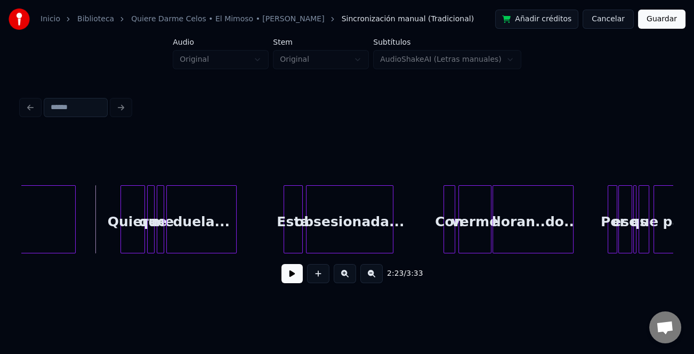
drag, startPoint x: 286, startPoint y: 273, endPoint x: 332, endPoint y: 283, distance: 47.4
click at [288, 274] on button at bounding box center [291, 273] width 21 height 19
click at [343, 283] on button at bounding box center [345, 273] width 22 height 19
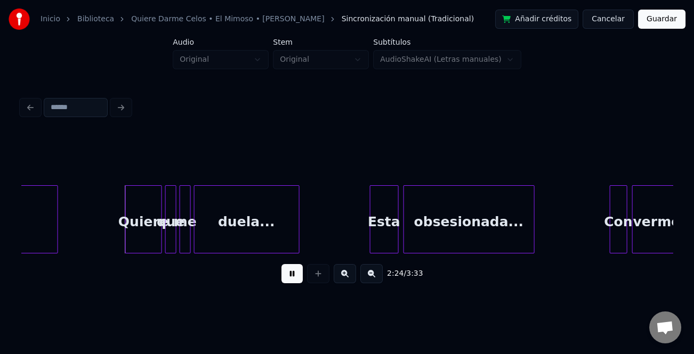
click at [343, 283] on button at bounding box center [345, 273] width 22 height 19
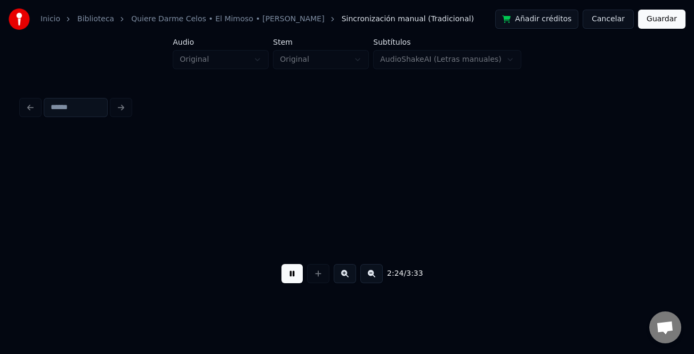
scroll to position [0, 15271]
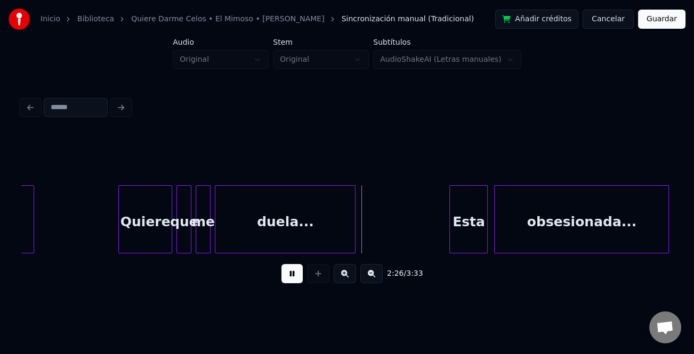
click at [119, 227] on div at bounding box center [120, 219] width 3 height 67
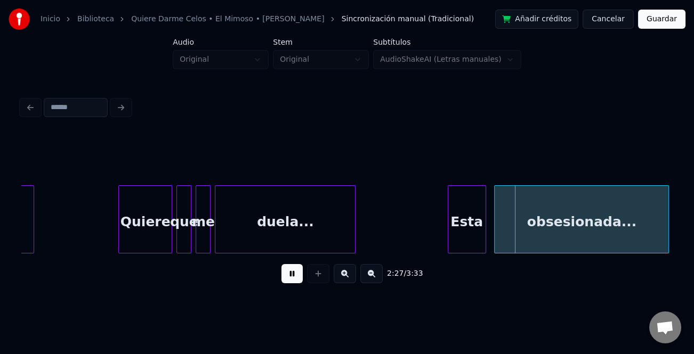
click at [448, 232] on div "Esta" at bounding box center [467, 219] width 38 height 68
click at [486, 229] on div at bounding box center [487, 219] width 3 height 67
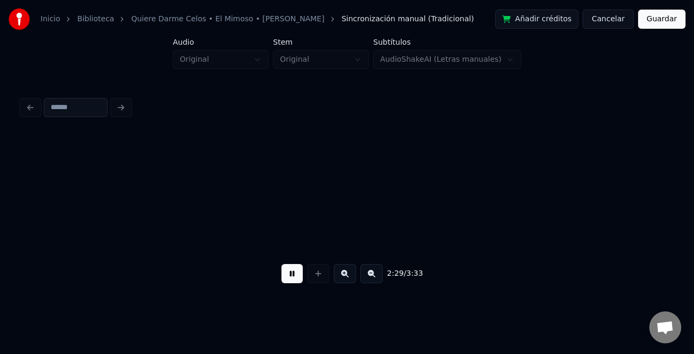
scroll to position [0, 15923]
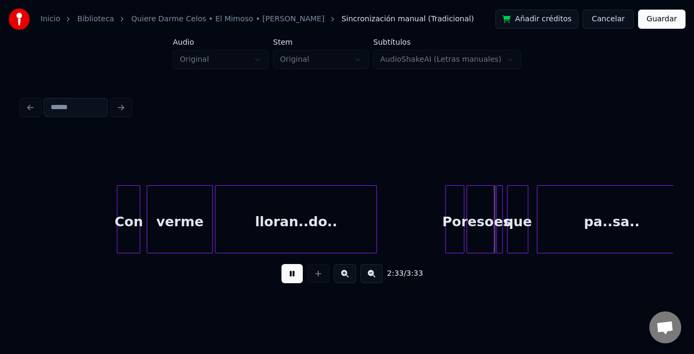
click at [342, 273] on button at bounding box center [345, 273] width 22 height 19
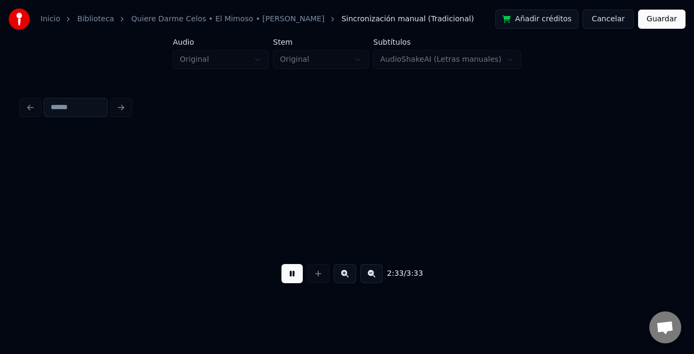
click at [342, 273] on button at bounding box center [345, 273] width 22 height 19
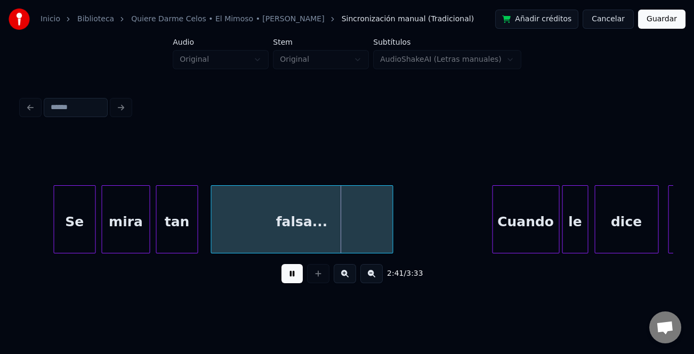
click at [55, 223] on div at bounding box center [55, 219] width 3 height 67
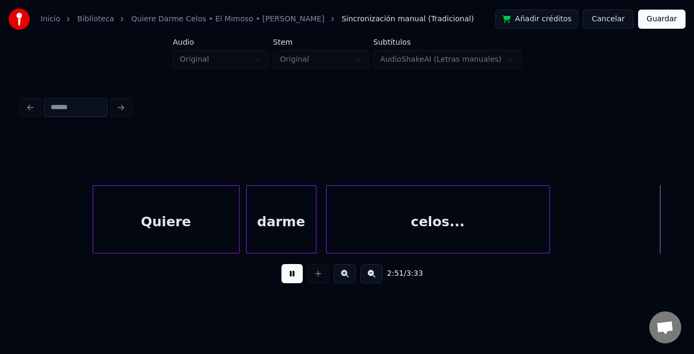
scroll to position [0, 27386]
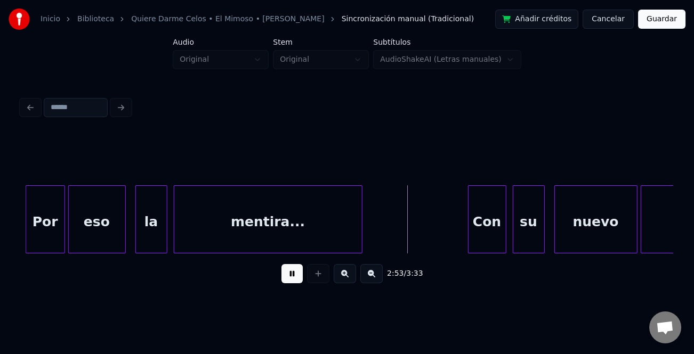
click at [28, 233] on div at bounding box center [27, 219] width 3 height 67
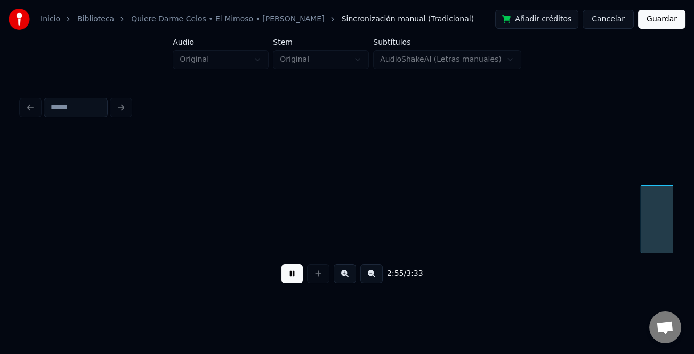
scroll to position [0, 28039]
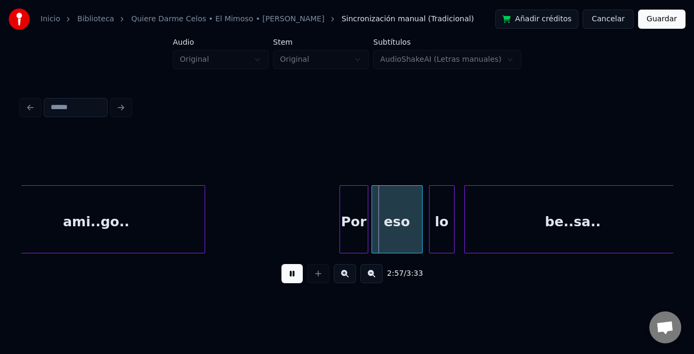
click at [344, 206] on div "Por" at bounding box center [354, 222] width 28 height 72
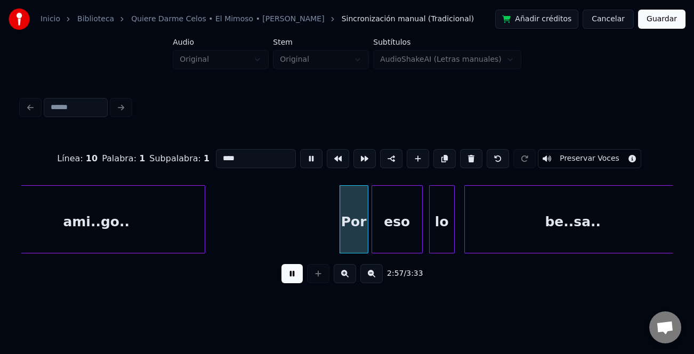
type input "***"
click at [329, 211] on div at bounding box center [330, 219] width 3 height 67
click at [298, 278] on button at bounding box center [291, 273] width 21 height 19
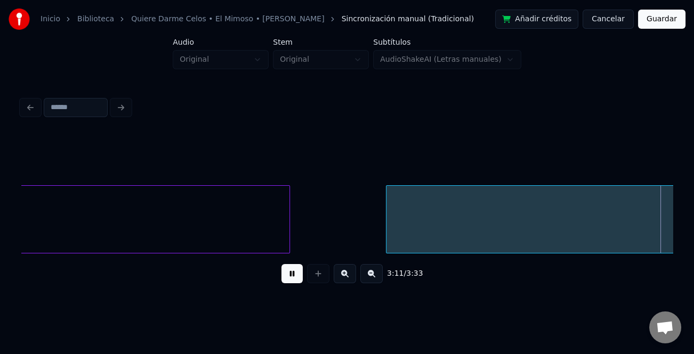
scroll to position [0, 30649]
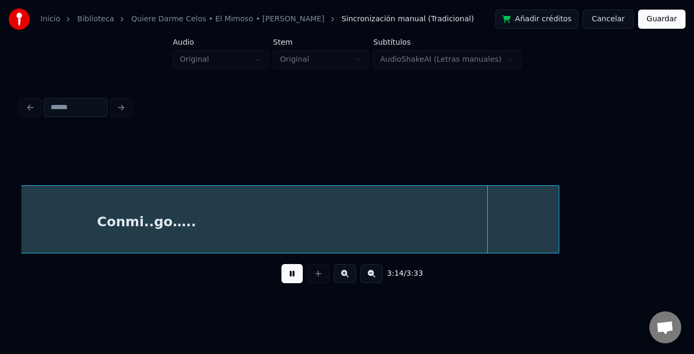
click at [377, 283] on button at bounding box center [371, 273] width 22 height 19
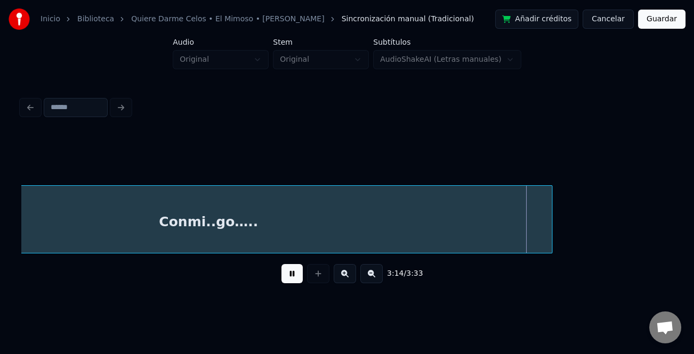
click at [377, 283] on button at bounding box center [371, 273] width 22 height 19
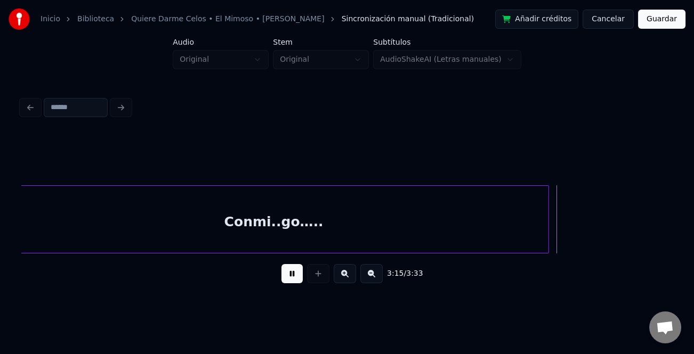
click at [377, 283] on button at bounding box center [371, 273] width 22 height 19
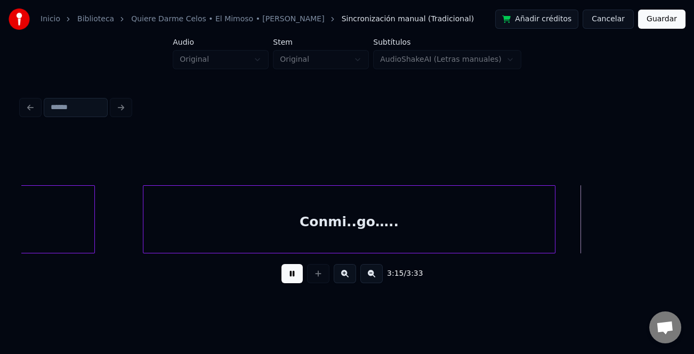
click at [377, 283] on button at bounding box center [371, 273] width 22 height 19
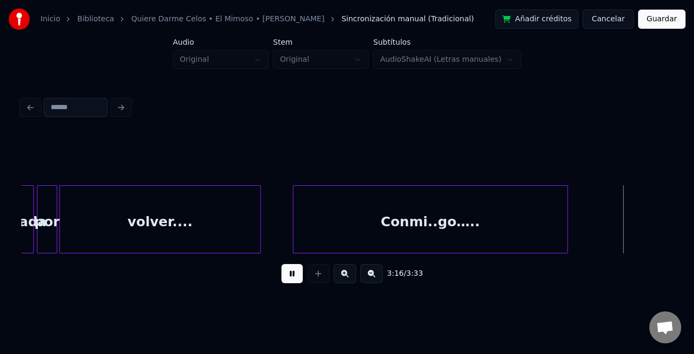
click at [377, 283] on button at bounding box center [371, 273] width 22 height 19
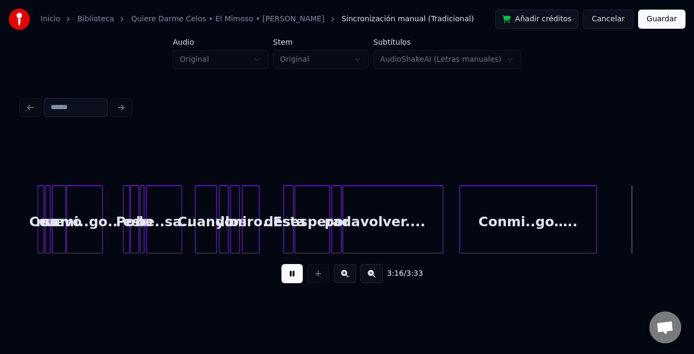
click at [377, 283] on button at bounding box center [371, 273] width 22 height 19
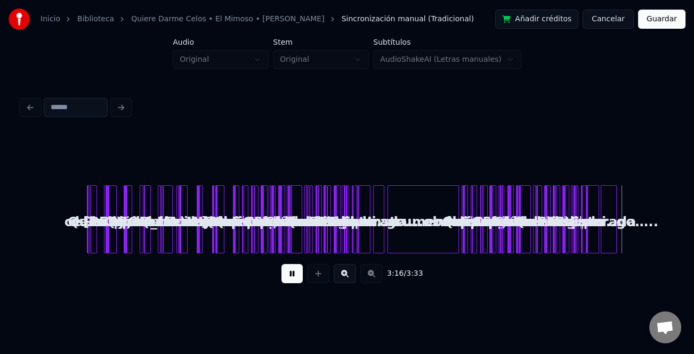
scroll to position [0, 0]
click at [669, 22] on button "Guardar" at bounding box center [661, 19] width 47 height 19
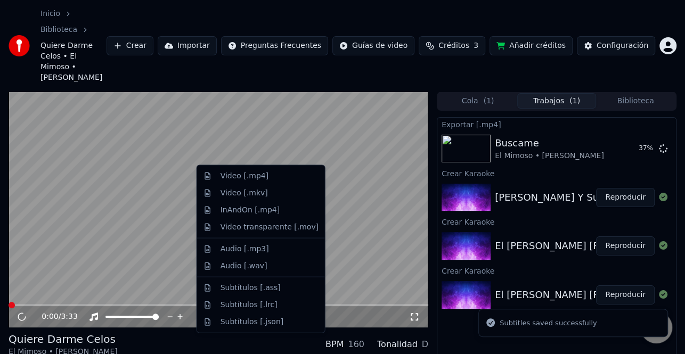
click at [258, 177] on div "Video [.mp4]" at bounding box center [245, 176] width 48 height 11
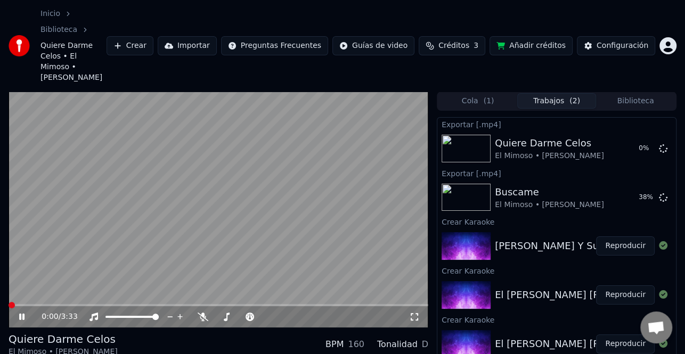
click at [630, 237] on button "Reproducir" at bounding box center [625, 246] width 59 height 19
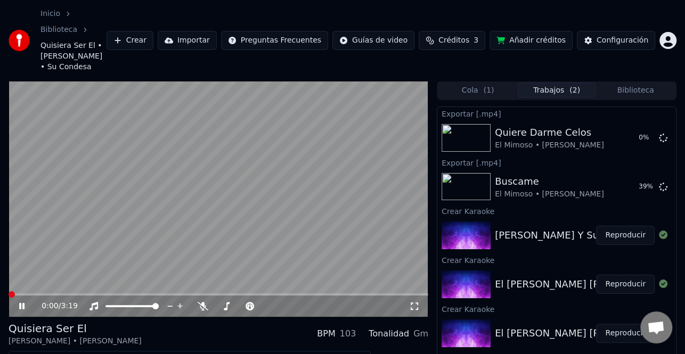
click at [22, 302] on icon at bounding box center [29, 306] width 25 height 9
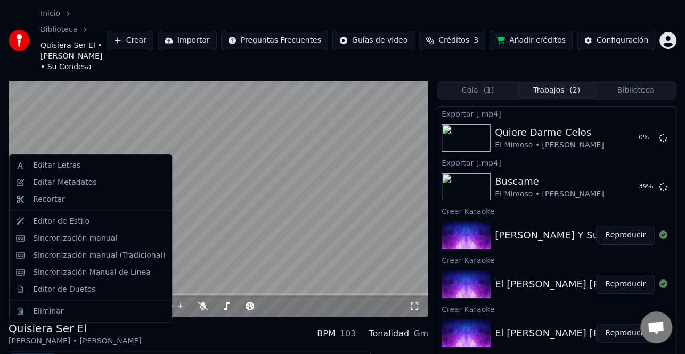
click at [34, 353] on button "Editar" at bounding box center [32, 360] width 43 height 15
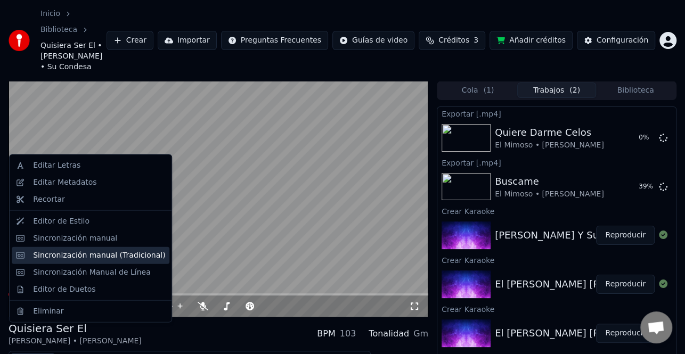
click at [107, 255] on div "Sincronización manual (Tradicional)" at bounding box center [99, 255] width 132 height 11
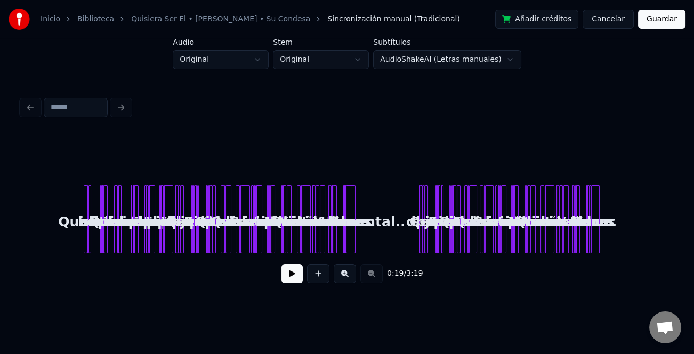
click at [289, 270] on button at bounding box center [291, 273] width 21 height 19
click at [351, 273] on button at bounding box center [345, 273] width 22 height 19
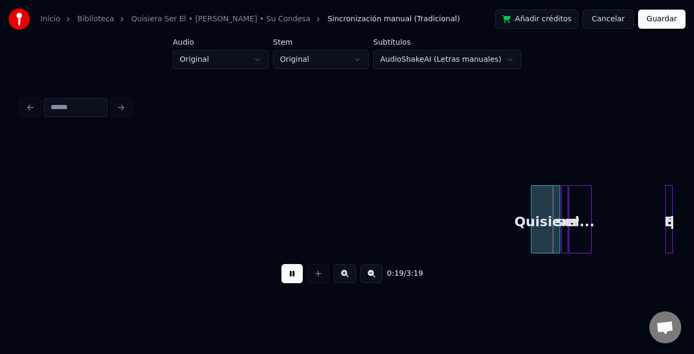
click at [351, 273] on button at bounding box center [345, 273] width 22 height 19
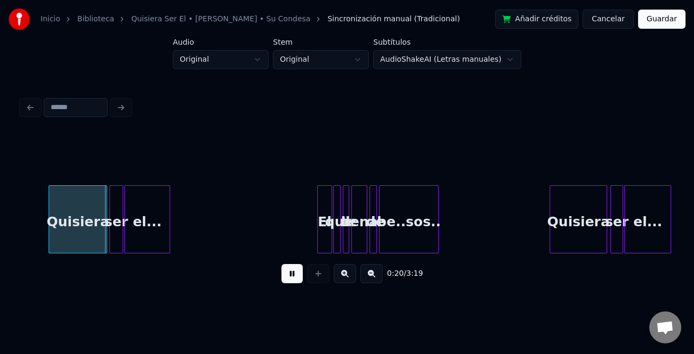
click at [351, 273] on button at bounding box center [345, 273] width 22 height 19
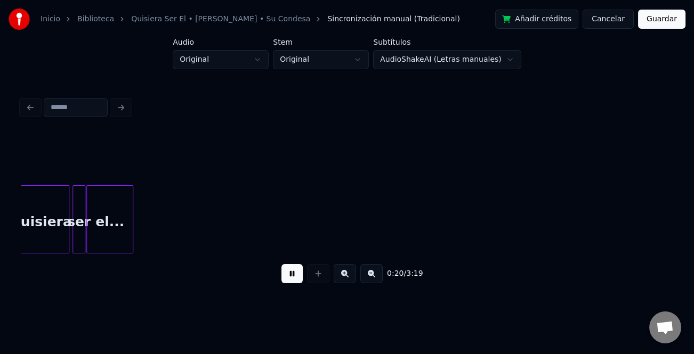
click at [351, 273] on button at bounding box center [345, 273] width 22 height 19
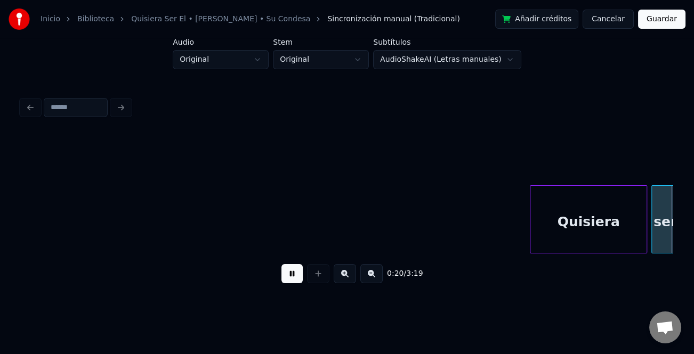
scroll to position [0, 2073]
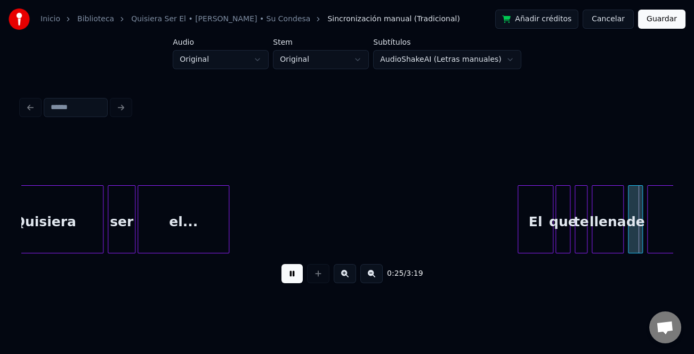
click at [518, 228] on div at bounding box center [519, 219] width 3 height 67
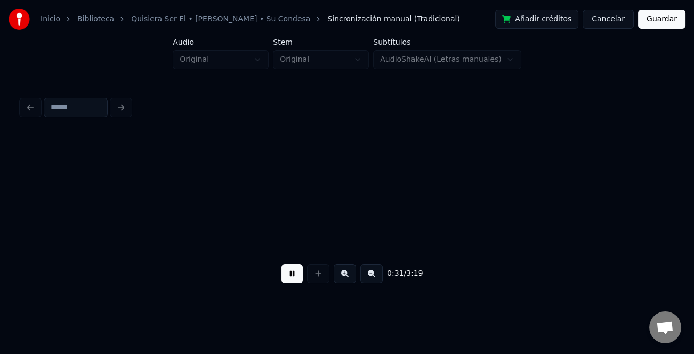
scroll to position [0, 3376]
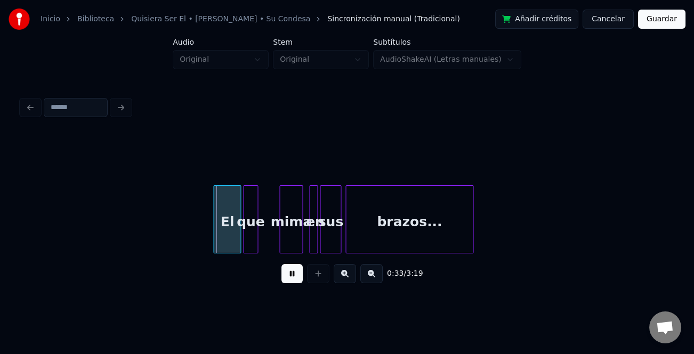
click at [214, 207] on div at bounding box center [215, 219] width 3 height 67
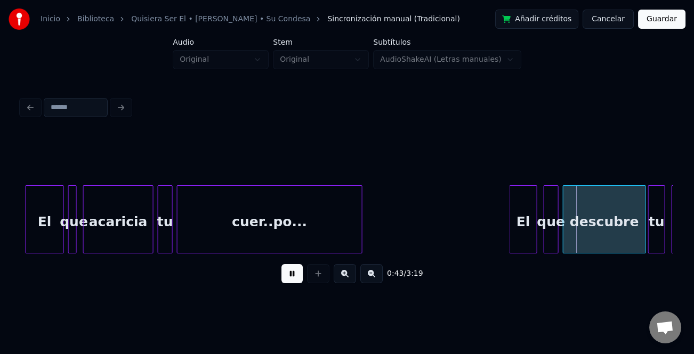
click at [510, 210] on div at bounding box center [511, 219] width 3 height 67
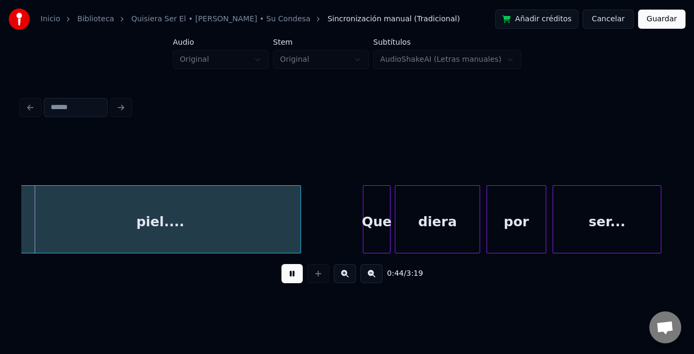
click at [353, 278] on button at bounding box center [345, 273] width 22 height 19
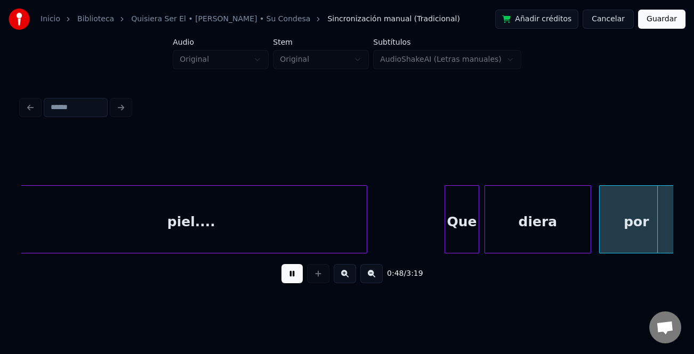
scroll to position [0, 6506]
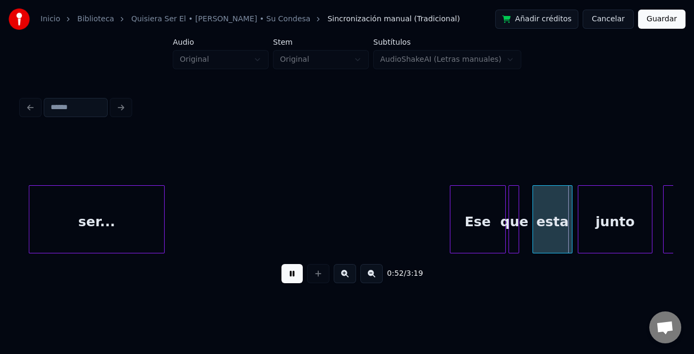
click at [450, 216] on div at bounding box center [451, 219] width 3 height 67
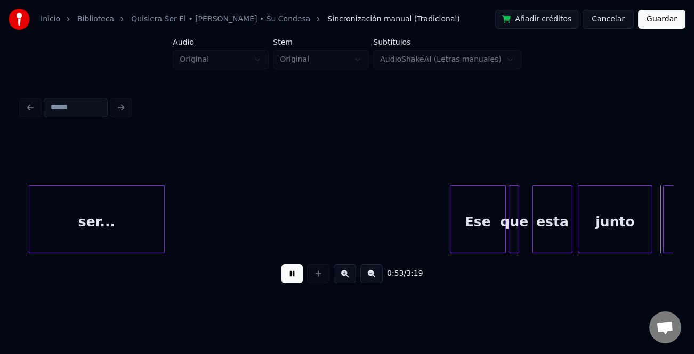
scroll to position [0, 7159]
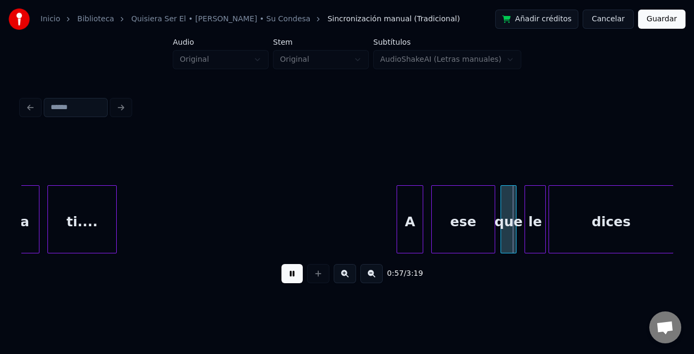
click at [400, 218] on div at bounding box center [398, 219] width 3 height 67
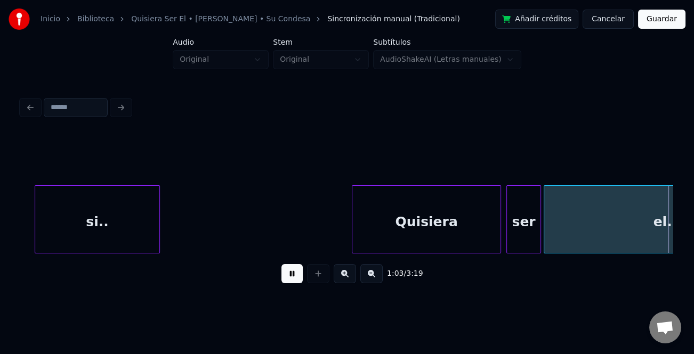
scroll to position [0, 8463]
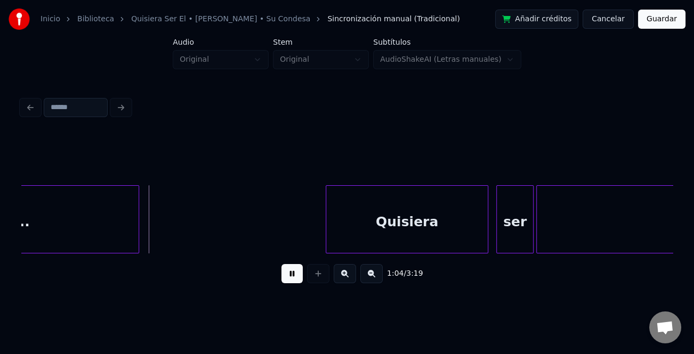
click at [326, 217] on div at bounding box center [327, 219] width 3 height 67
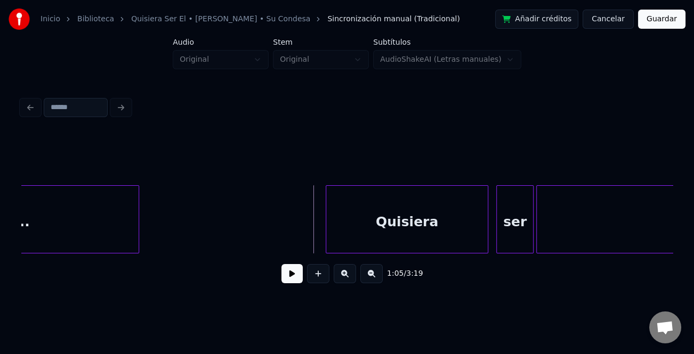
click at [288, 279] on button at bounding box center [291, 273] width 21 height 19
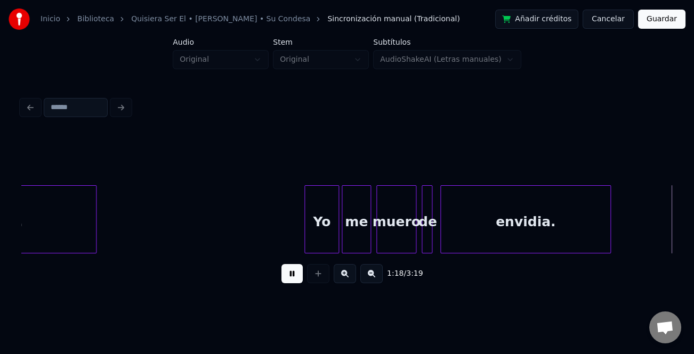
scroll to position [0, 10421]
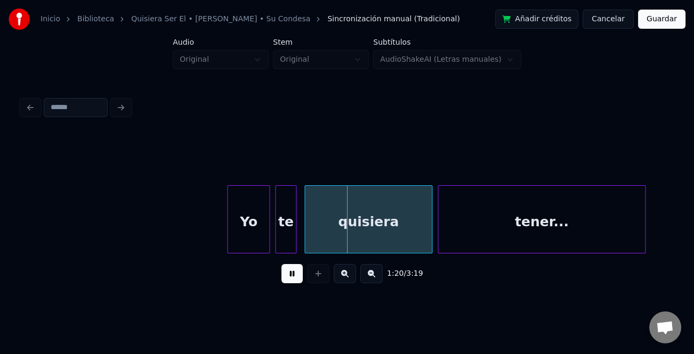
click at [229, 222] on div at bounding box center [229, 219] width 3 height 67
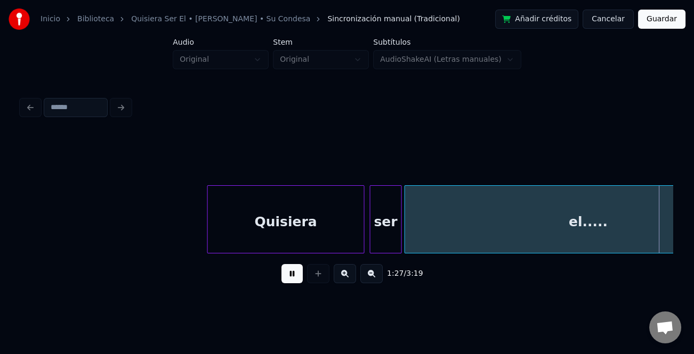
scroll to position [0, 11724]
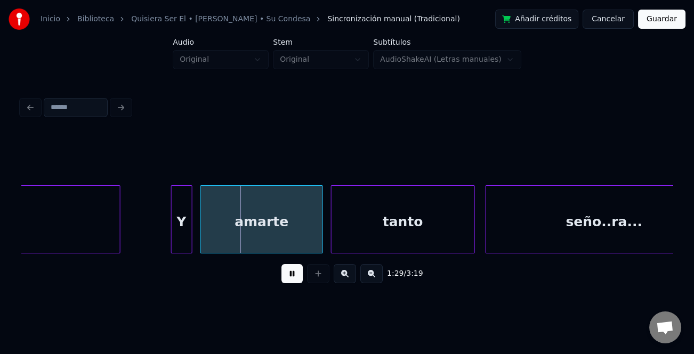
click at [172, 231] on div at bounding box center [173, 219] width 3 height 67
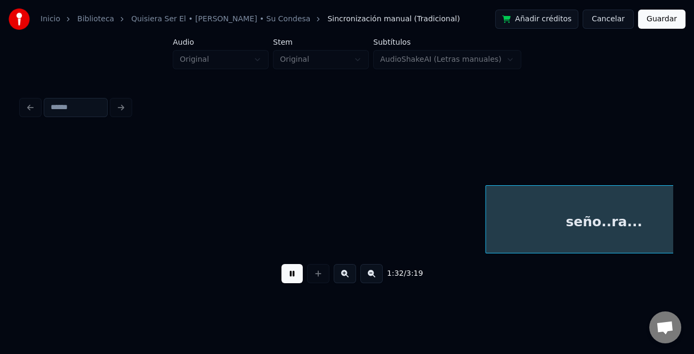
scroll to position [0, 12378]
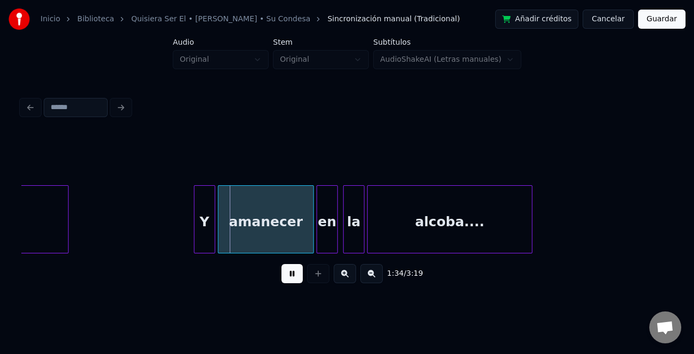
click at [213, 223] on div at bounding box center [213, 219] width 3 height 67
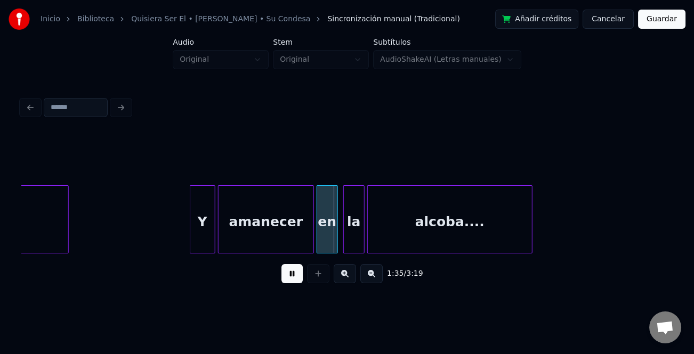
click at [192, 230] on div at bounding box center [191, 219] width 3 height 67
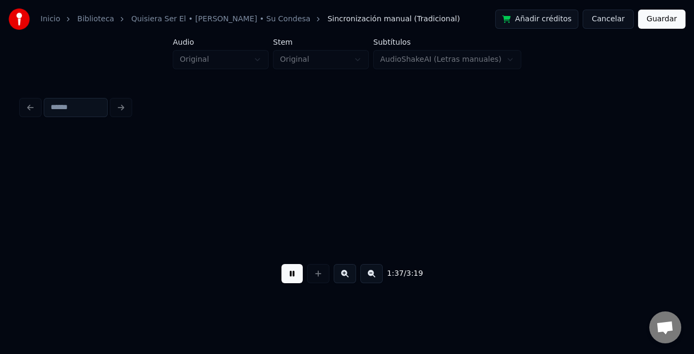
scroll to position [0, 13029]
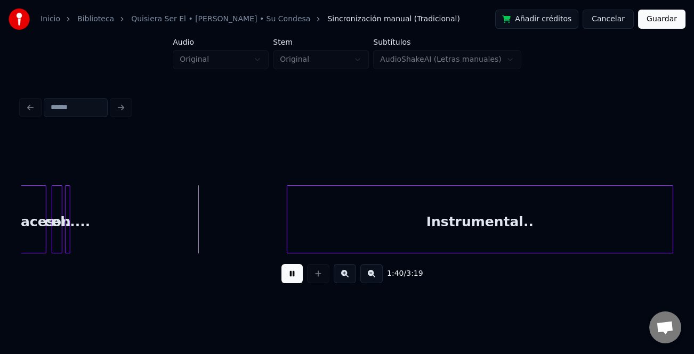
click at [479, 229] on div "Instrumental.." at bounding box center [479, 222] width 385 height 72
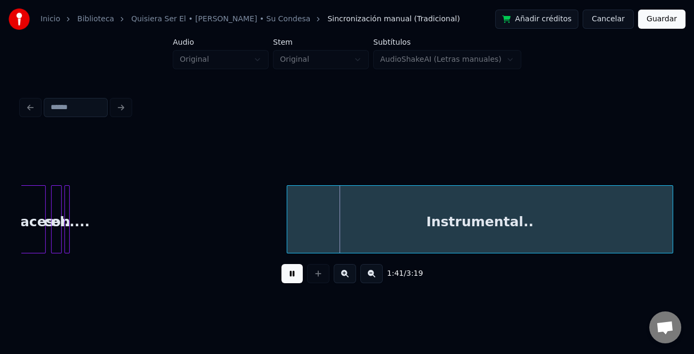
click at [371, 281] on button at bounding box center [371, 273] width 22 height 19
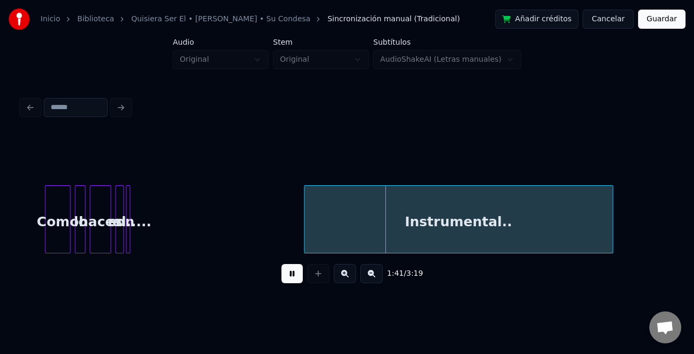
click at [371, 280] on button at bounding box center [371, 273] width 22 height 19
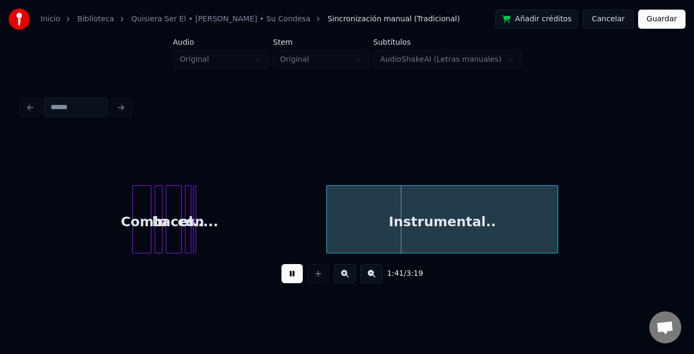
click at [371, 280] on button at bounding box center [371, 273] width 22 height 19
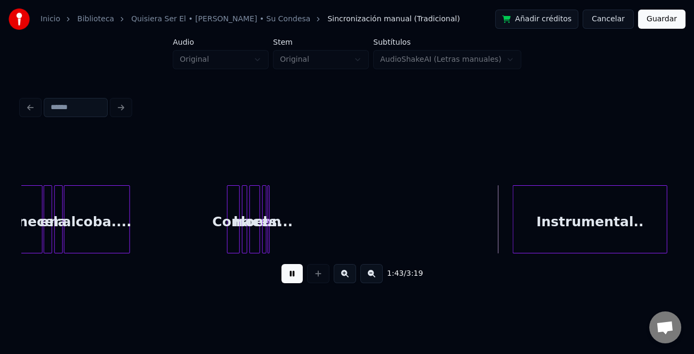
scroll to position [0, 5049]
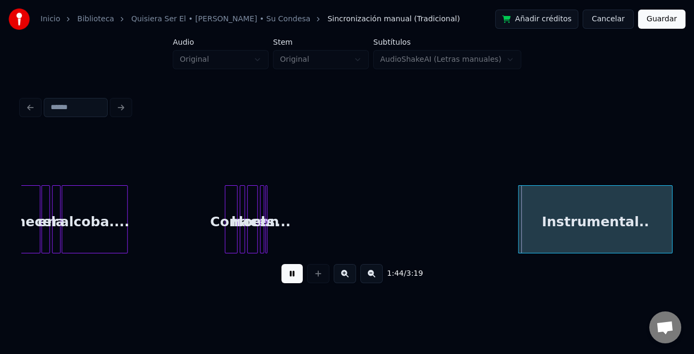
click at [550, 238] on div "Instrumental.." at bounding box center [594, 222] width 153 height 72
drag, startPoint x: 289, startPoint y: 275, endPoint x: 337, endPoint y: 269, distance: 48.8
click at [289, 275] on button at bounding box center [291, 273] width 21 height 19
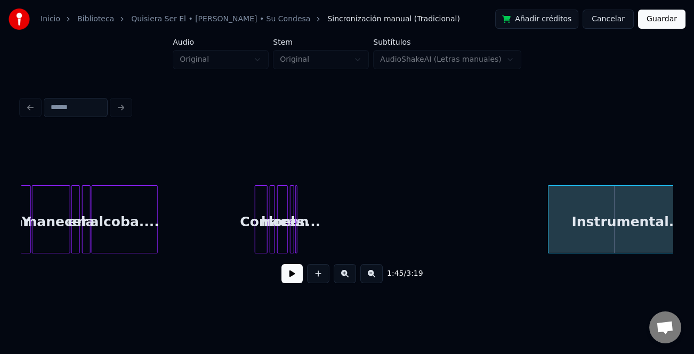
click at [347, 279] on button at bounding box center [345, 273] width 22 height 19
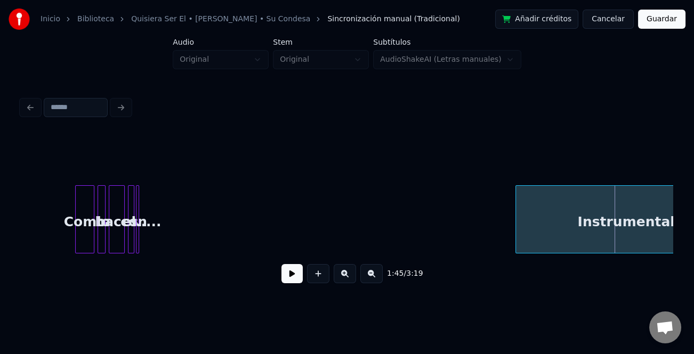
click at [347, 279] on button at bounding box center [345, 273] width 22 height 19
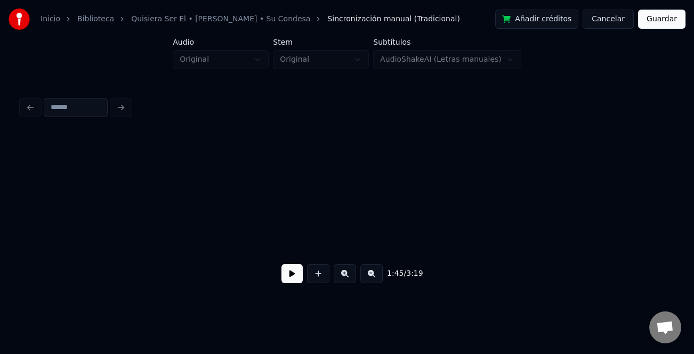
click at [347, 279] on button at bounding box center [345, 273] width 22 height 19
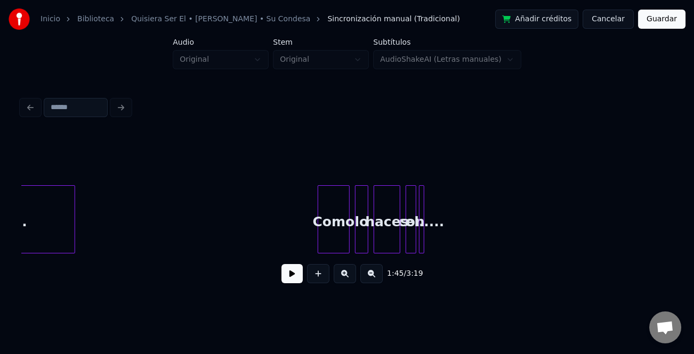
scroll to position [0, 12813]
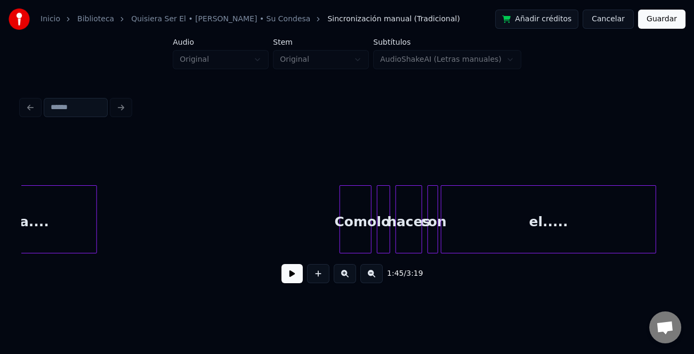
click at [655, 263] on div "1:45 / 3:19" at bounding box center [346, 213] width 651 height 162
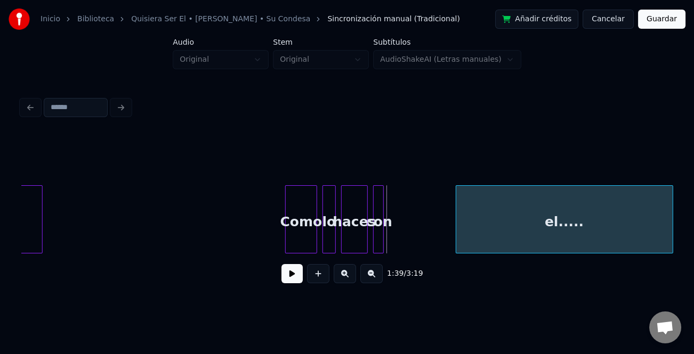
click at [619, 237] on div "el....." at bounding box center [564, 222] width 216 height 72
click at [313, 226] on div at bounding box center [314, 219] width 3 height 67
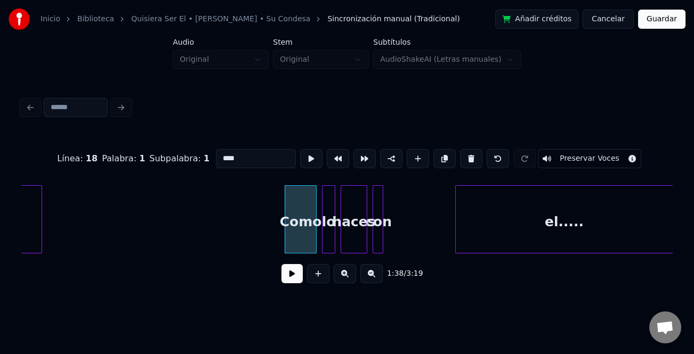
drag, startPoint x: 298, startPoint y: 274, endPoint x: 399, endPoint y: 303, distance: 105.1
click at [298, 275] on button at bounding box center [291, 273] width 21 height 19
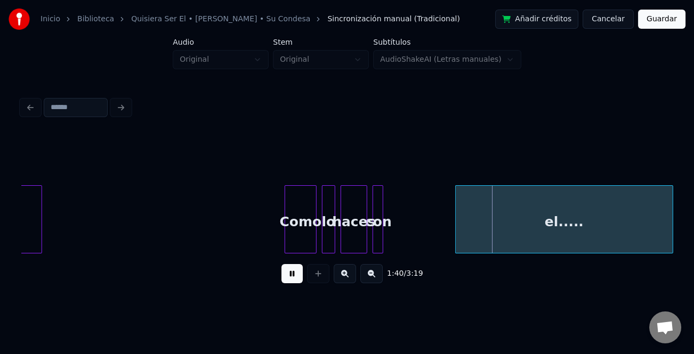
click at [408, 238] on div "con el..... Como lo haces alcoba...." at bounding box center [463, 219] width 26619 height 68
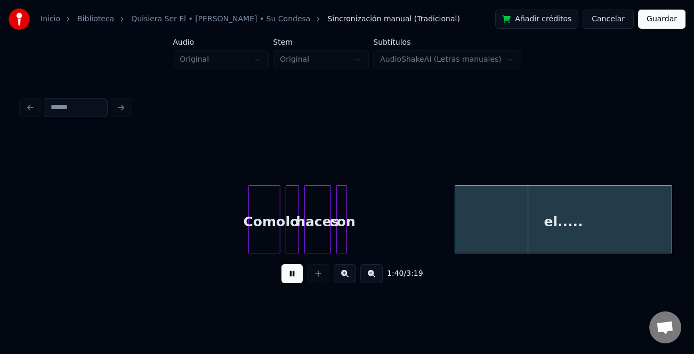
scroll to position [0, 12908]
click at [515, 229] on div "el....." at bounding box center [564, 222] width 216 height 72
click at [381, 240] on div at bounding box center [379, 219] width 3 height 67
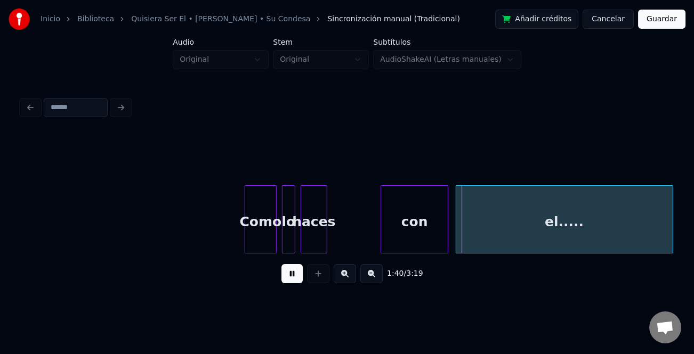
click at [423, 232] on div "con" at bounding box center [414, 222] width 67 height 72
click at [399, 234] on div at bounding box center [397, 219] width 3 height 67
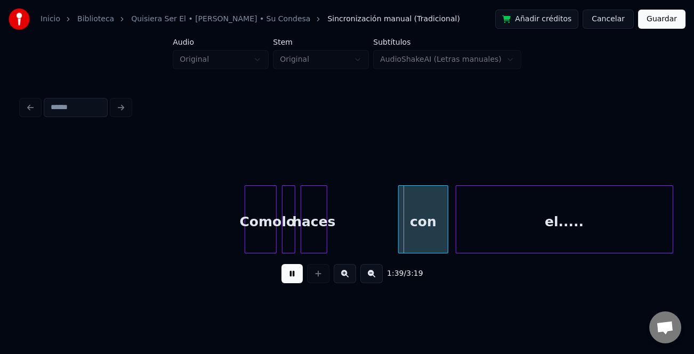
click at [355, 234] on div "con el..... Como lo haces" at bounding box center [423, 219] width 26619 height 68
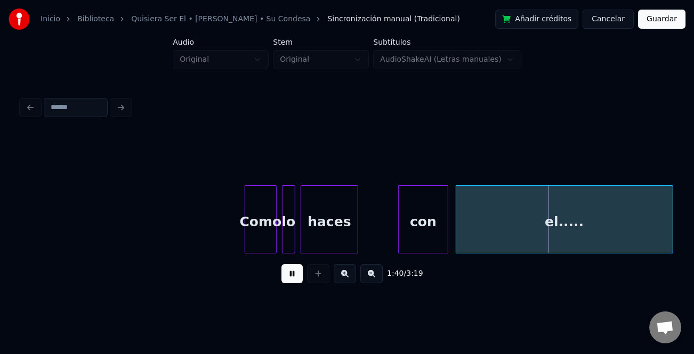
click at [356, 242] on div at bounding box center [355, 219] width 3 height 67
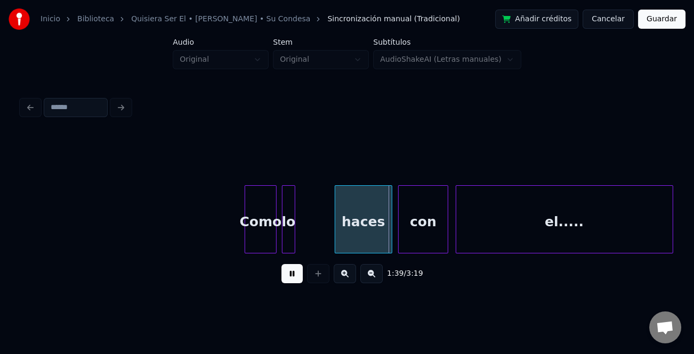
click at [355, 232] on div "haces" at bounding box center [363, 222] width 56 height 72
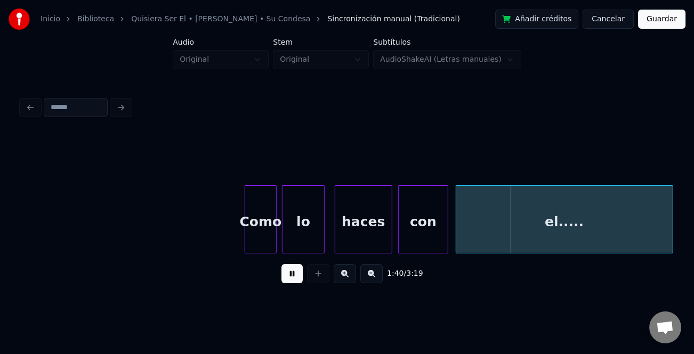
click at [323, 243] on div at bounding box center [322, 219] width 3 height 67
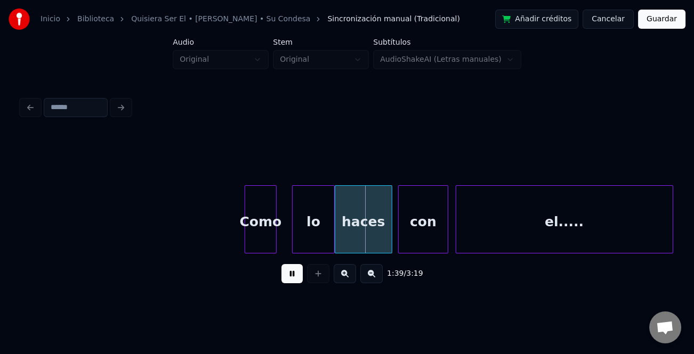
click at [311, 236] on div "lo" at bounding box center [314, 222] width 42 height 72
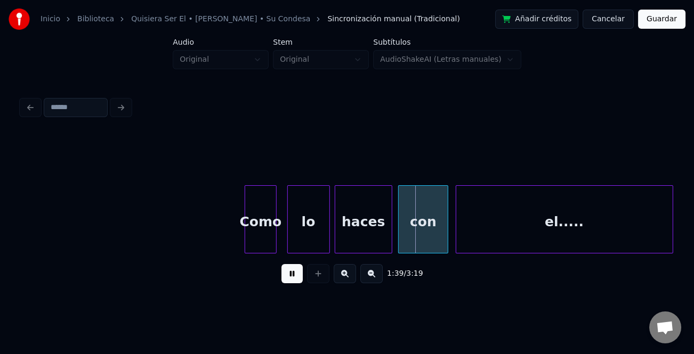
click at [308, 238] on div "lo" at bounding box center [309, 222] width 42 height 72
click at [306, 237] on div at bounding box center [306, 219] width 3 height 67
click at [296, 240] on div at bounding box center [294, 219] width 3 height 67
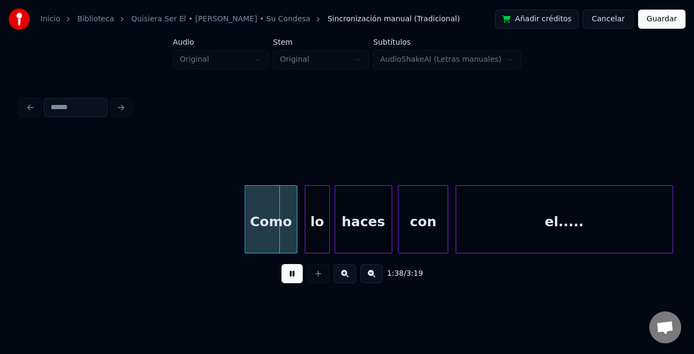
click at [225, 225] on div "con el..... Como lo haces" at bounding box center [423, 219] width 26619 height 68
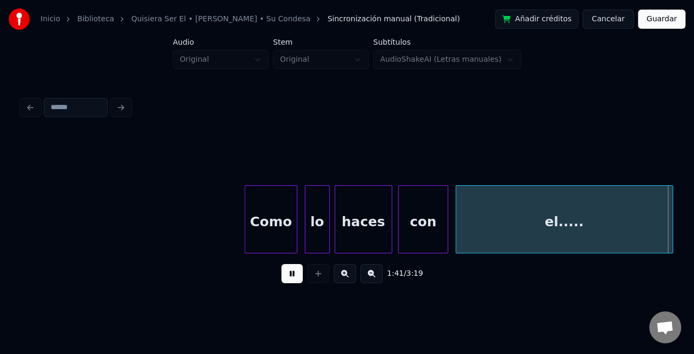
scroll to position [0, 13559]
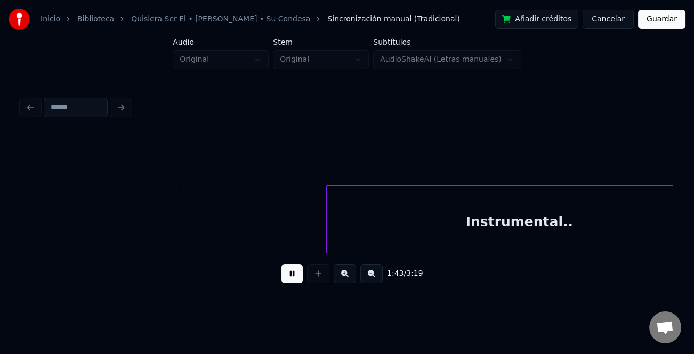
click at [374, 282] on button at bounding box center [371, 273] width 22 height 19
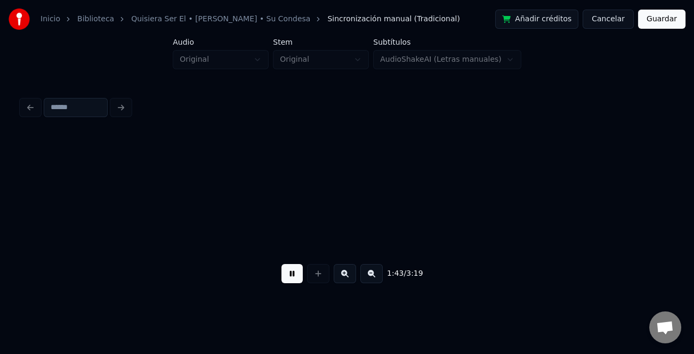
click at [374, 282] on button at bounding box center [371, 273] width 22 height 19
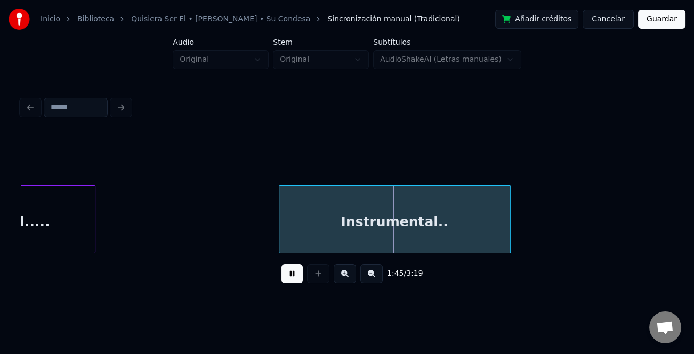
click at [95, 235] on div "el....." at bounding box center [30, 219] width 131 height 68
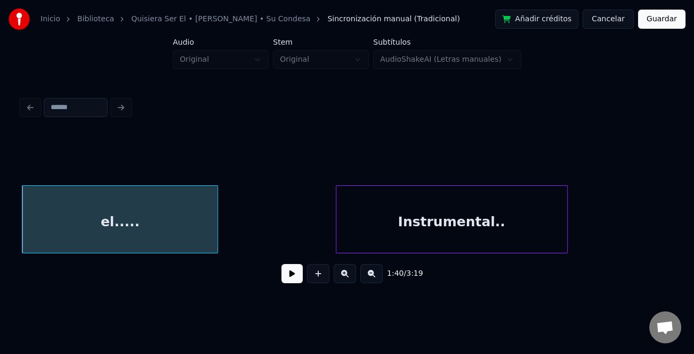
click at [216, 235] on div at bounding box center [215, 219] width 3 height 67
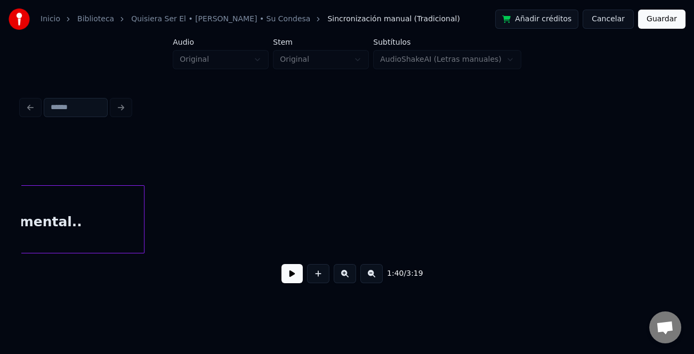
scroll to position [0, 8465]
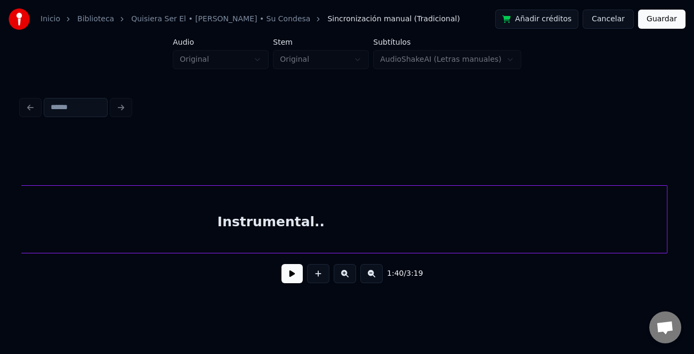
click at [665, 226] on div at bounding box center [664, 219] width 3 height 67
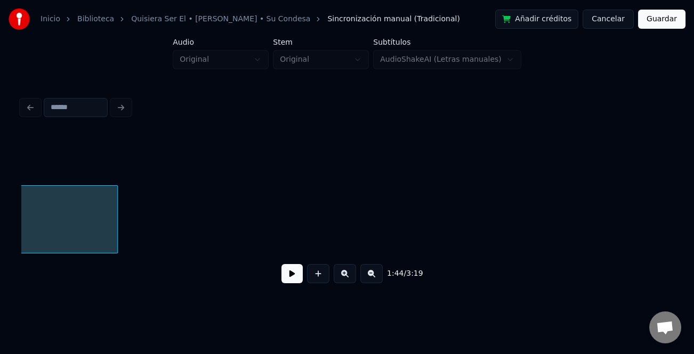
click at [364, 272] on button at bounding box center [371, 273] width 22 height 19
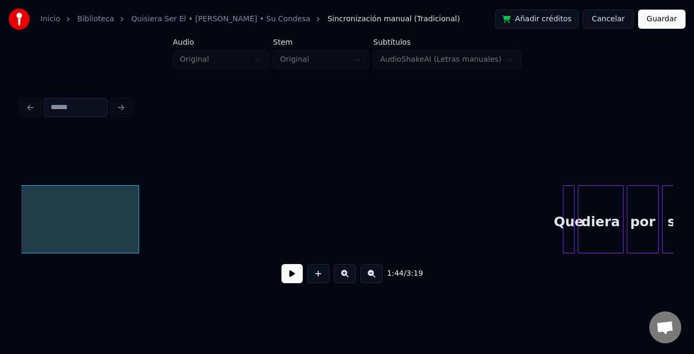
scroll to position [0, 5914]
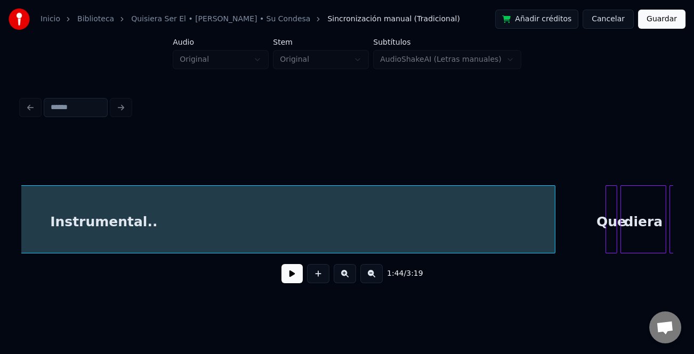
click at [554, 230] on div at bounding box center [552, 219] width 3 height 67
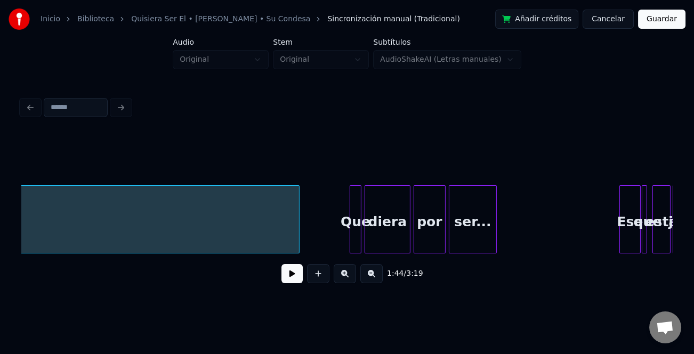
scroll to position [0, 6178]
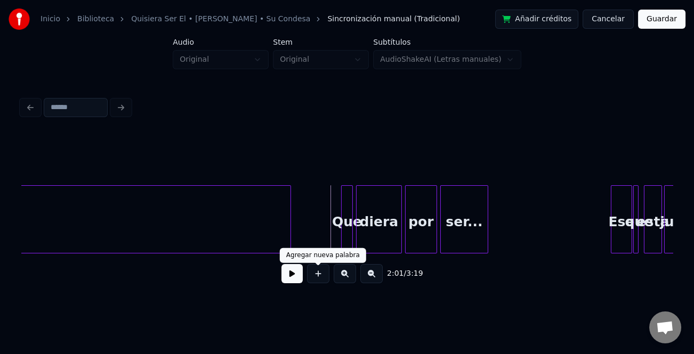
click at [289, 277] on button at bounding box center [291, 273] width 21 height 19
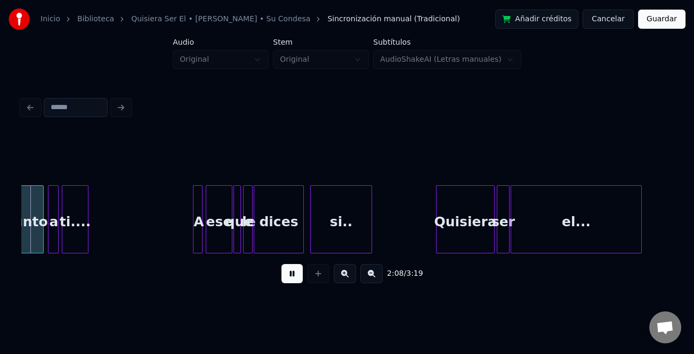
click at [348, 279] on button at bounding box center [345, 273] width 22 height 19
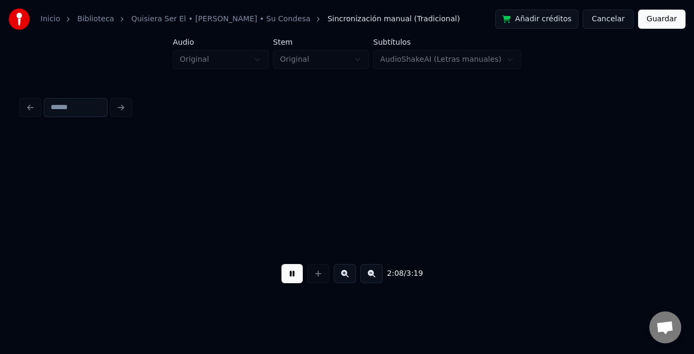
click at [348, 279] on button at bounding box center [345, 273] width 22 height 19
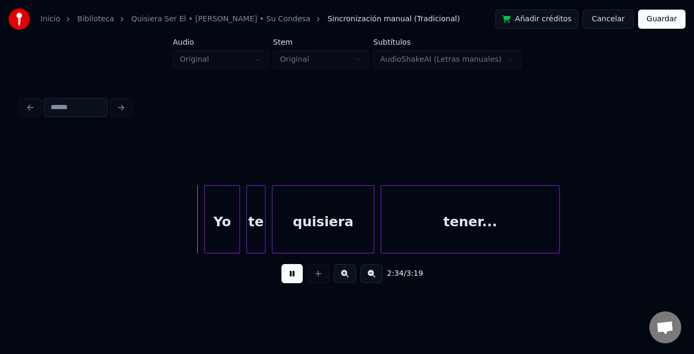
click at [205, 214] on div at bounding box center [206, 219] width 3 height 67
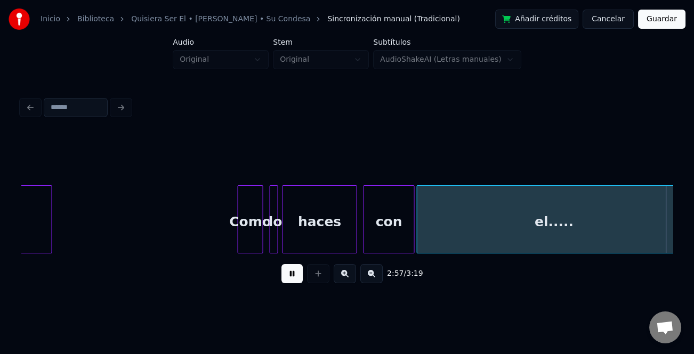
scroll to position [0, 18891]
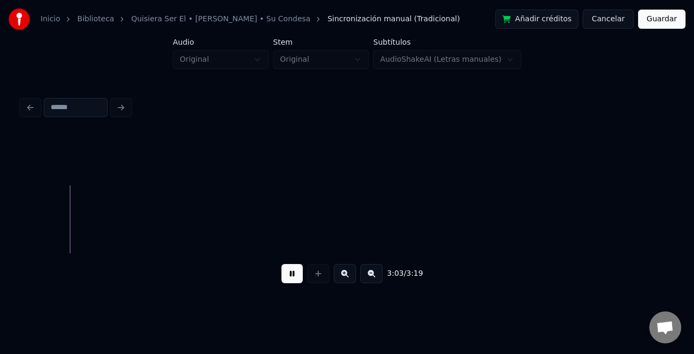
click at [373, 278] on button at bounding box center [371, 273] width 22 height 19
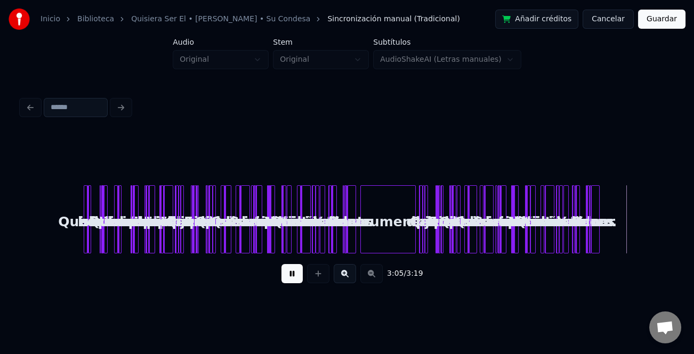
scroll to position [0, 0]
click at [657, 21] on button "Guardar" at bounding box center [661, 19] width 47 height 19
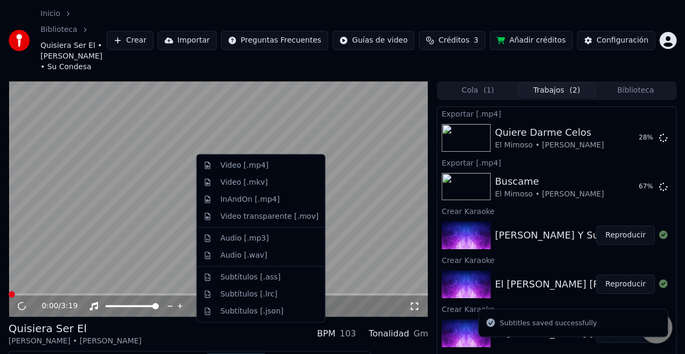
click at [237, 353] on button "Descargar" at bounding box center [237, 360] width 60 height 15
click at [275, 163] on div "Video [.mp4]" at bounding box center [270, 165] width 98 height 11
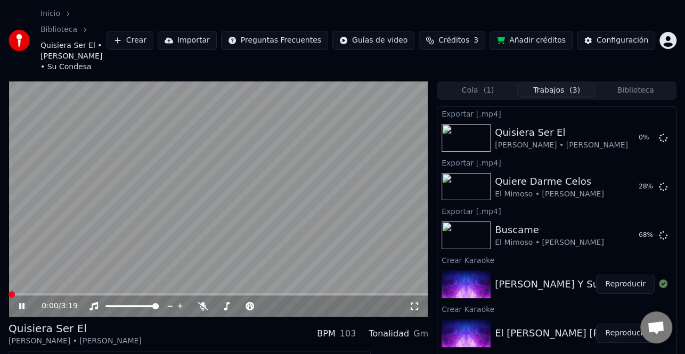
click at [18, 302] on icon at bounding box center [29, 306] width 25 height 9
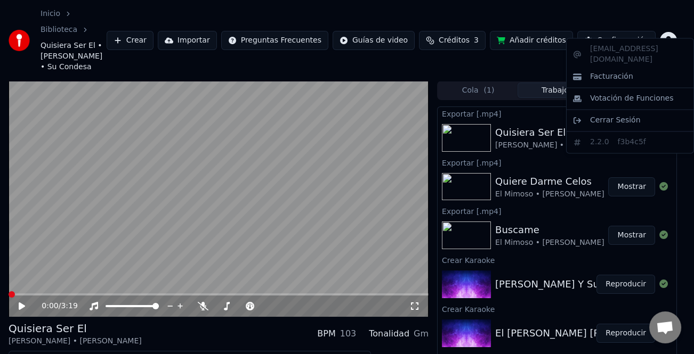
click at [673, 26] on html "Inicio Biblioteca Quisiera [PERSON_NAME] • Su Condesa Crear Importar Preguntas …" at bounding box center [347, 177] width 694 height 354
click at [627, 161] on html "Inicio Biblioteca Quisiera [PERSON_NAME] • Su Condesa Crear Importar Preguntas …" at bounding box center [347, 177] width 694 height 354
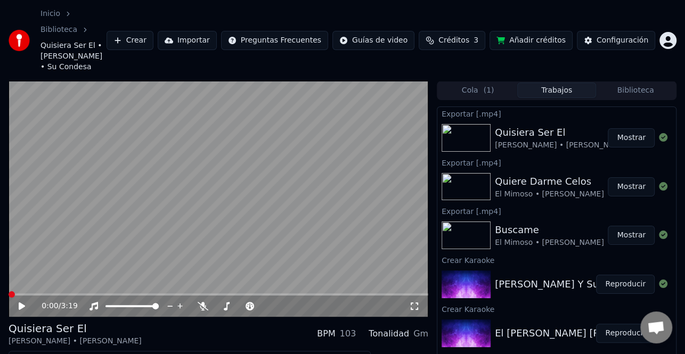
click at [634, 128] on button "Mostrar" at bounding box center [631, 137] width 47 height 19
click at [661, 29] on html "Inicio Biblioteca Quisiera [PERSON_NAME] • Su Condesa Crear Importar Preguntas …" at bounding box center [342, 177] width 685 height 354
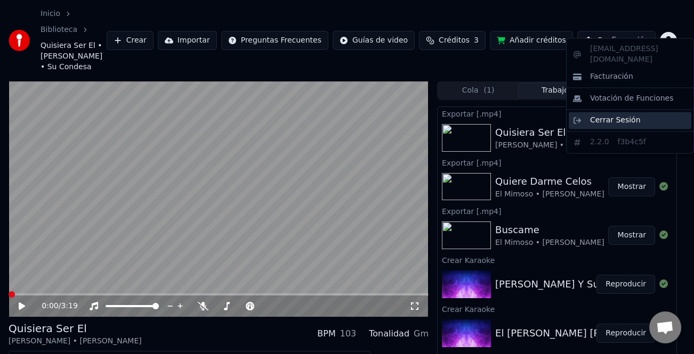
click at [615, 115] on span "Cerrar Sesión" at bounding box center [615, 120] width 51 height 11
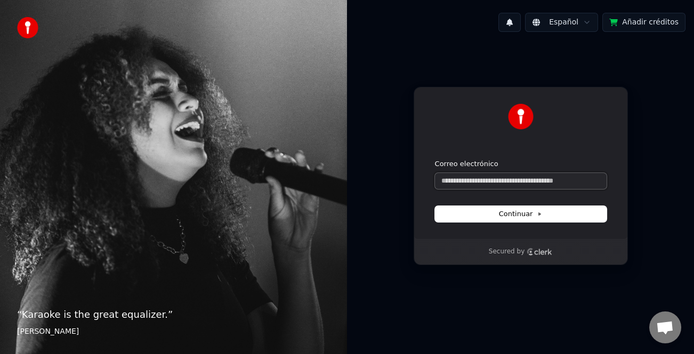
click at [497, 181] on input "Correo electrónico" at bounding box center [521, 181] width 172 height 16
click at [458, 182] on input "Correo electrónico" at bounding box center [521, 181] width 172 height 16
type input "*"
click at [515, 215] on span "Continuar" at bounding box center [521, 214] width 44 height 10
type input "**********"
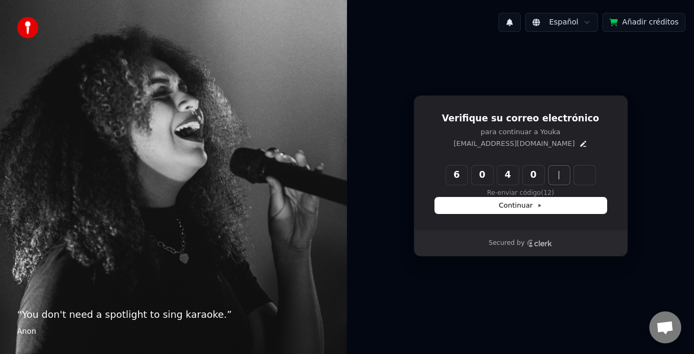
type input "******"
